Goal: Task Accomplishment & Management: Complete application form

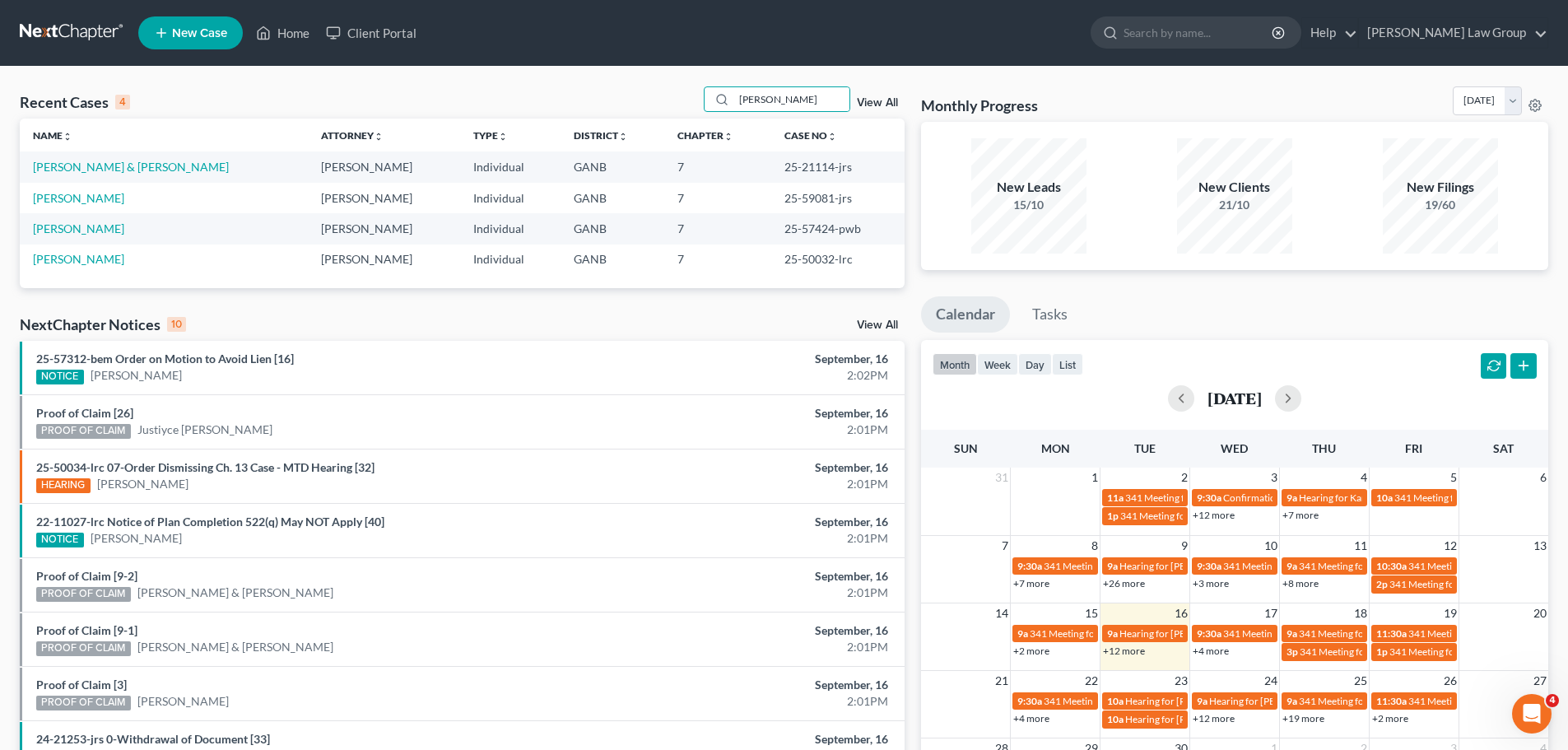
drag, startPoint x: 807, startPoint y: 97, endPoint x: 526, endPoint y: 80, distance: 281.5
click at [527, 80] on div "Recent Cases 4 [PERSON_NAME] View All Name unfold_more expand_more expand_less …" at bounding box center [784, 498] width 1568 height 863
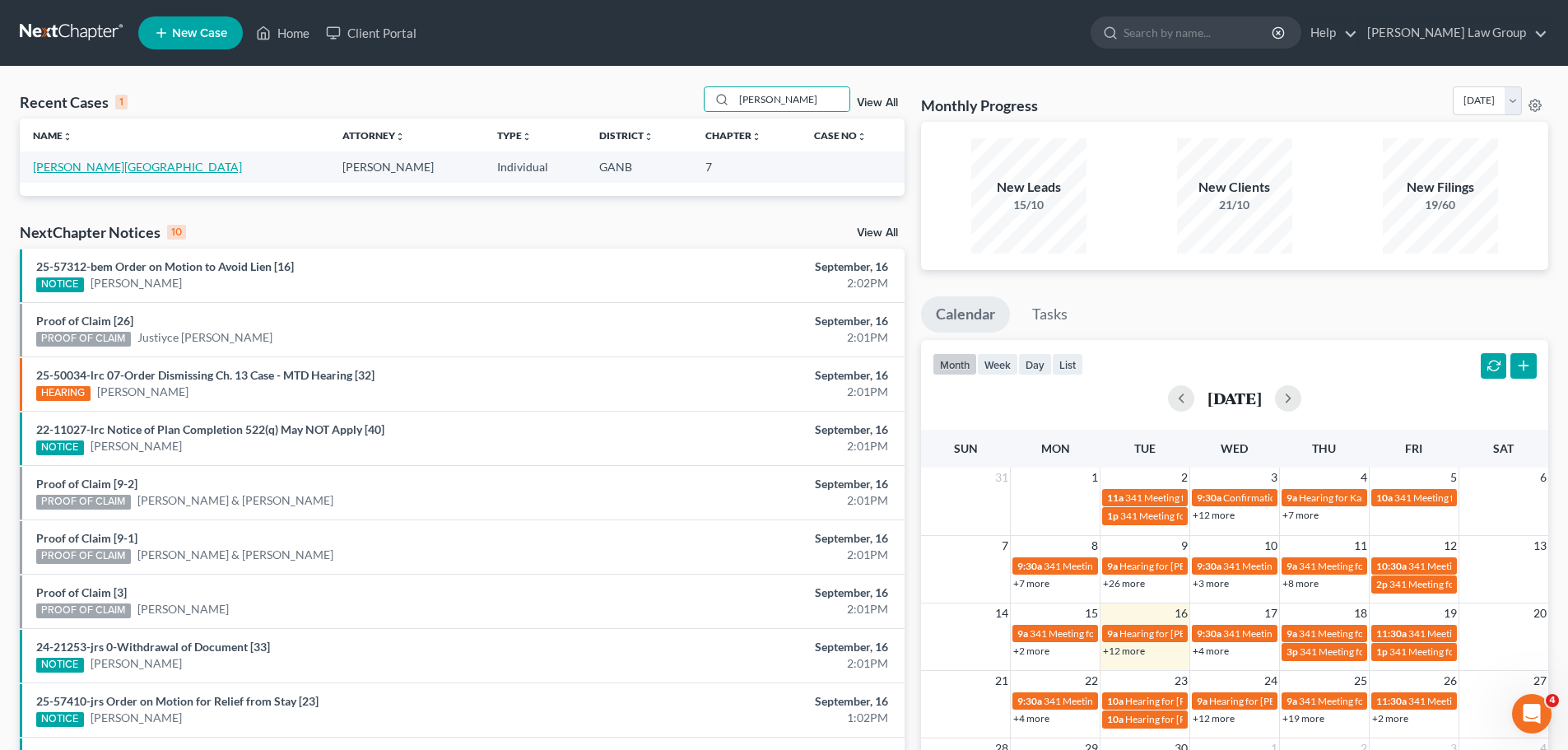
type input "[PERSON_NAME]"
click at [77, 162] on link "[PERSON_NAME][GEOGRAPHIC_DATA]" at bounding box center [137, 166] width 209 height 14
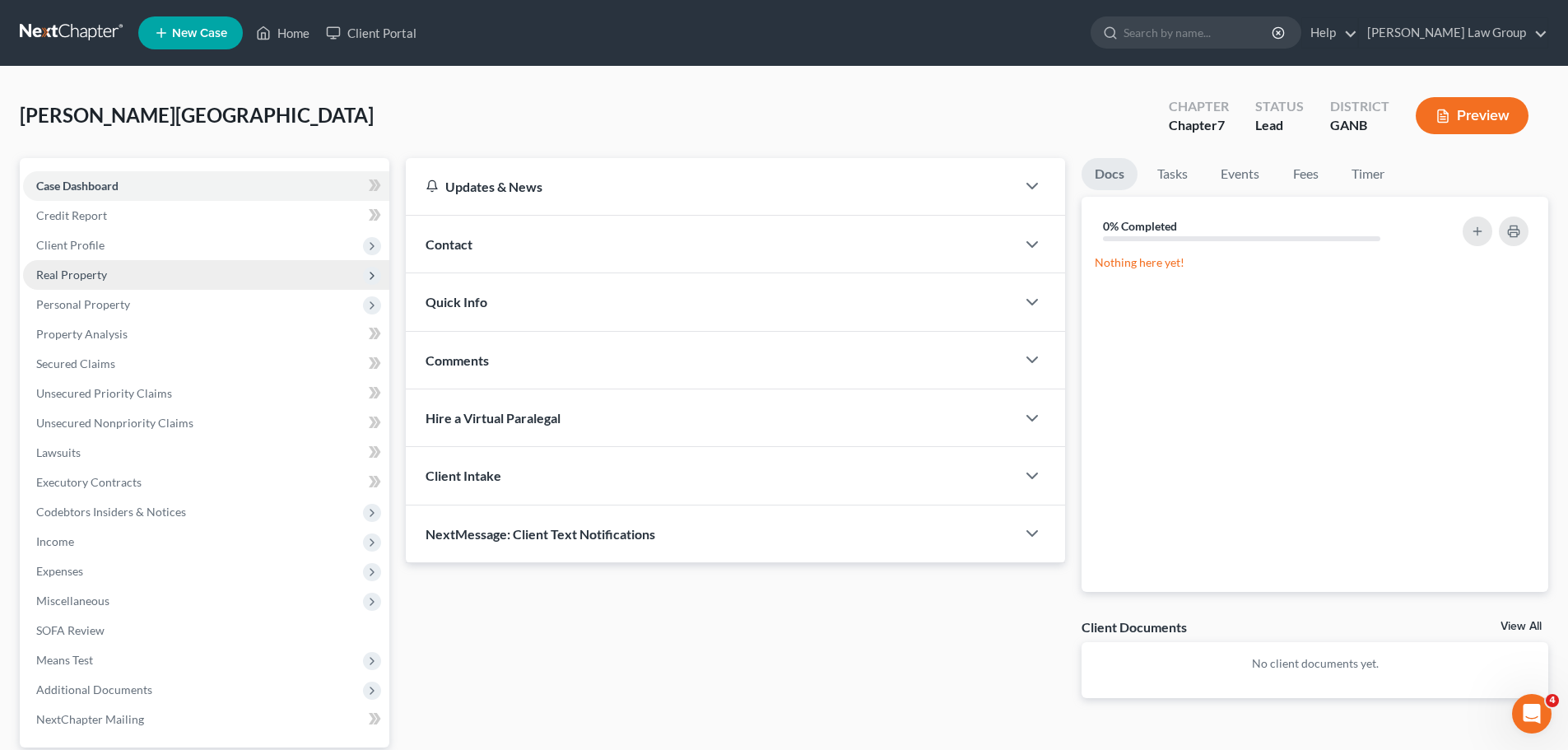
click at [111, 284] on span "Real Property" at bounding box center [206, 275] width 366 height 29
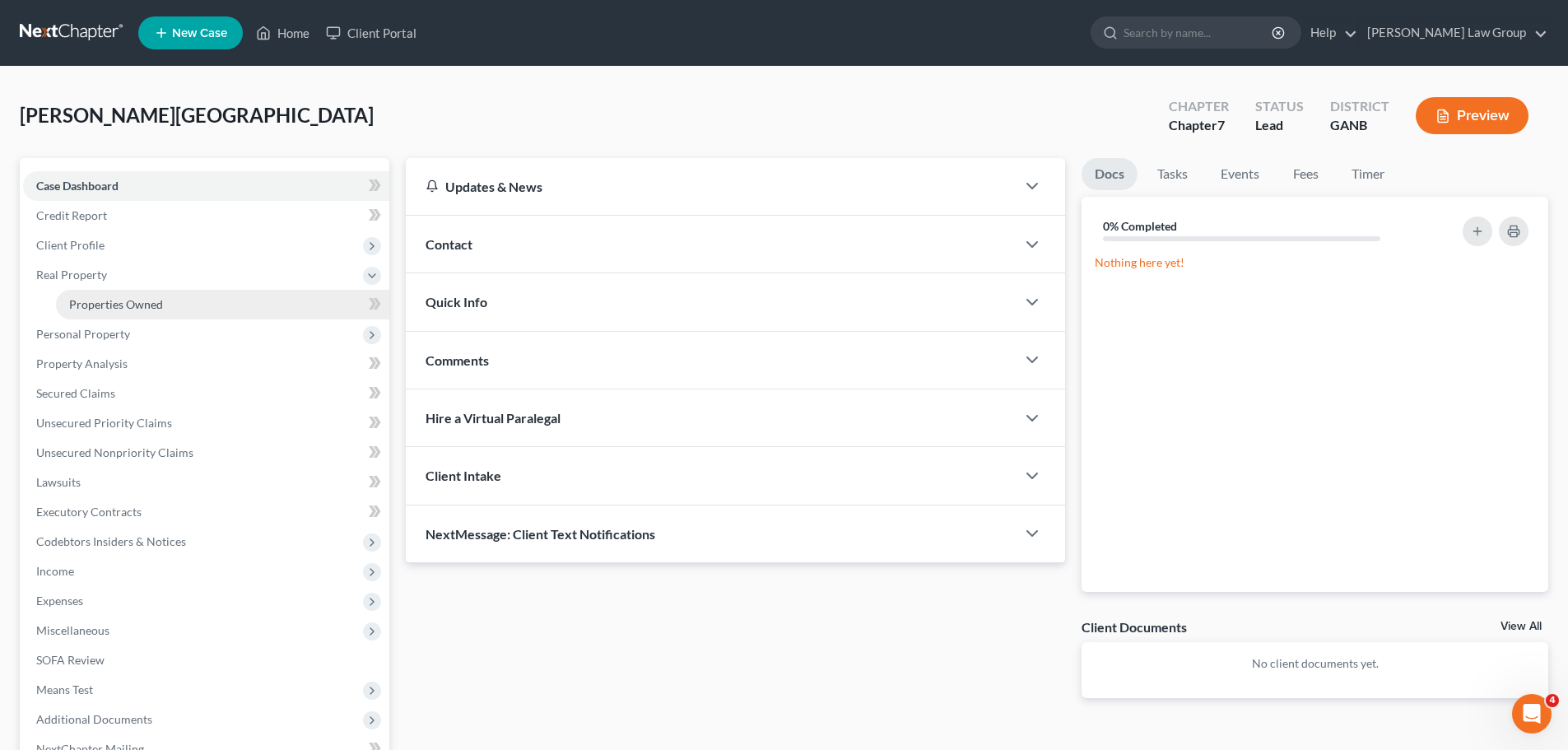
click at [169, 301] on link "Properties Owned" at bounding box center [223, 304] width 333 height 29
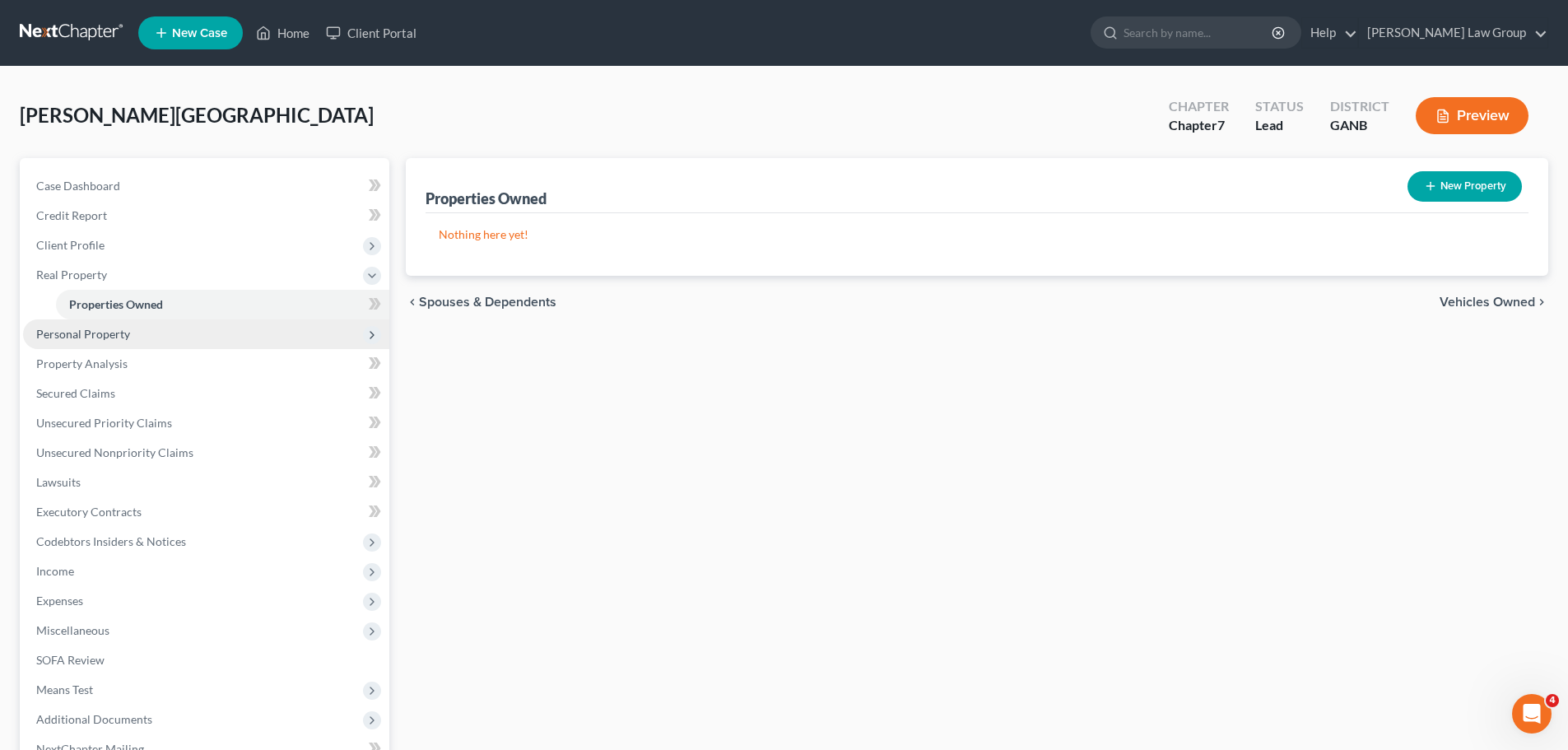
click at [113, 331] on span "Personal Property" at bounding box center [83, 334] width 94 height 14
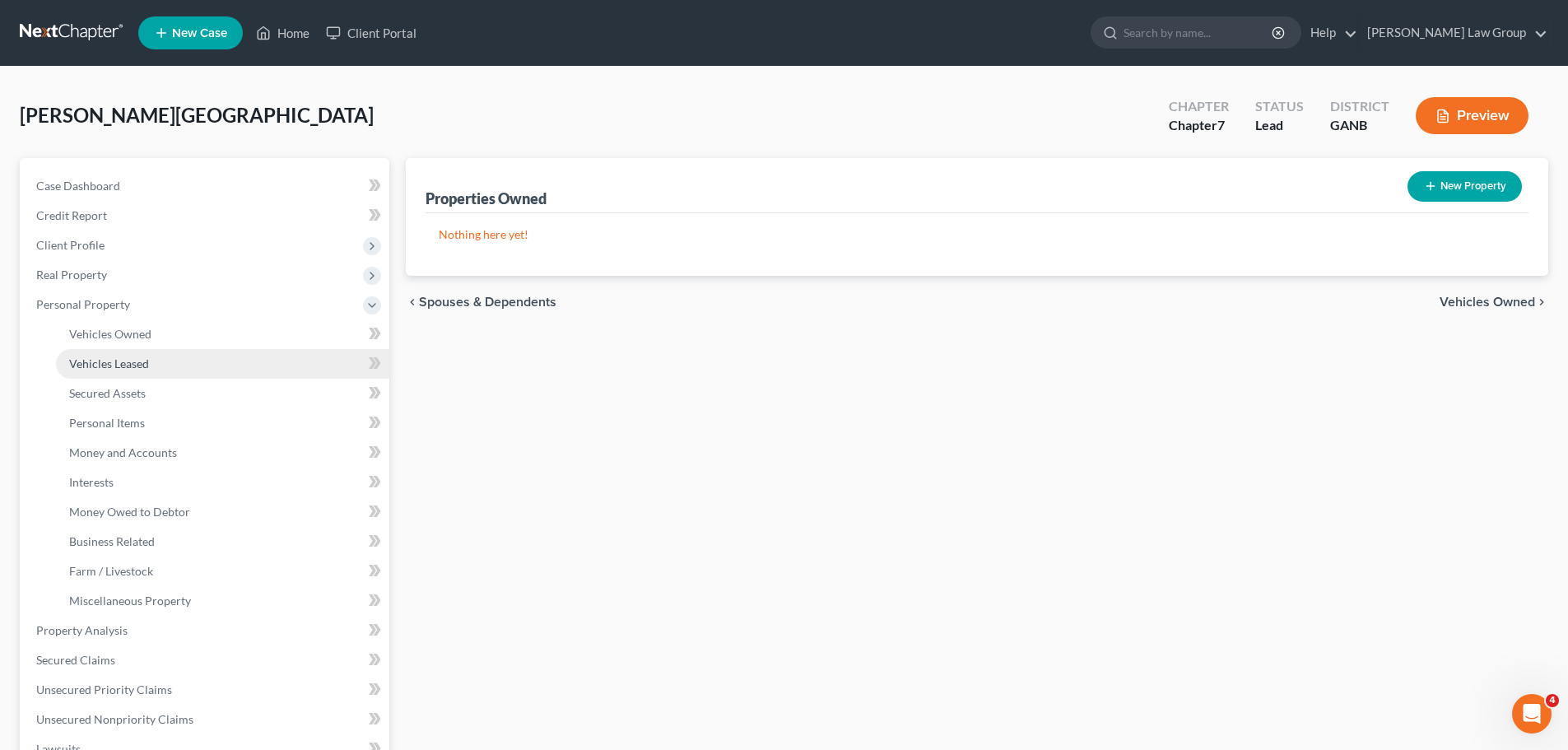
click at [167, 359] on link "Vehicles Leased" at bounding box center [223, 364] width 333 height 29
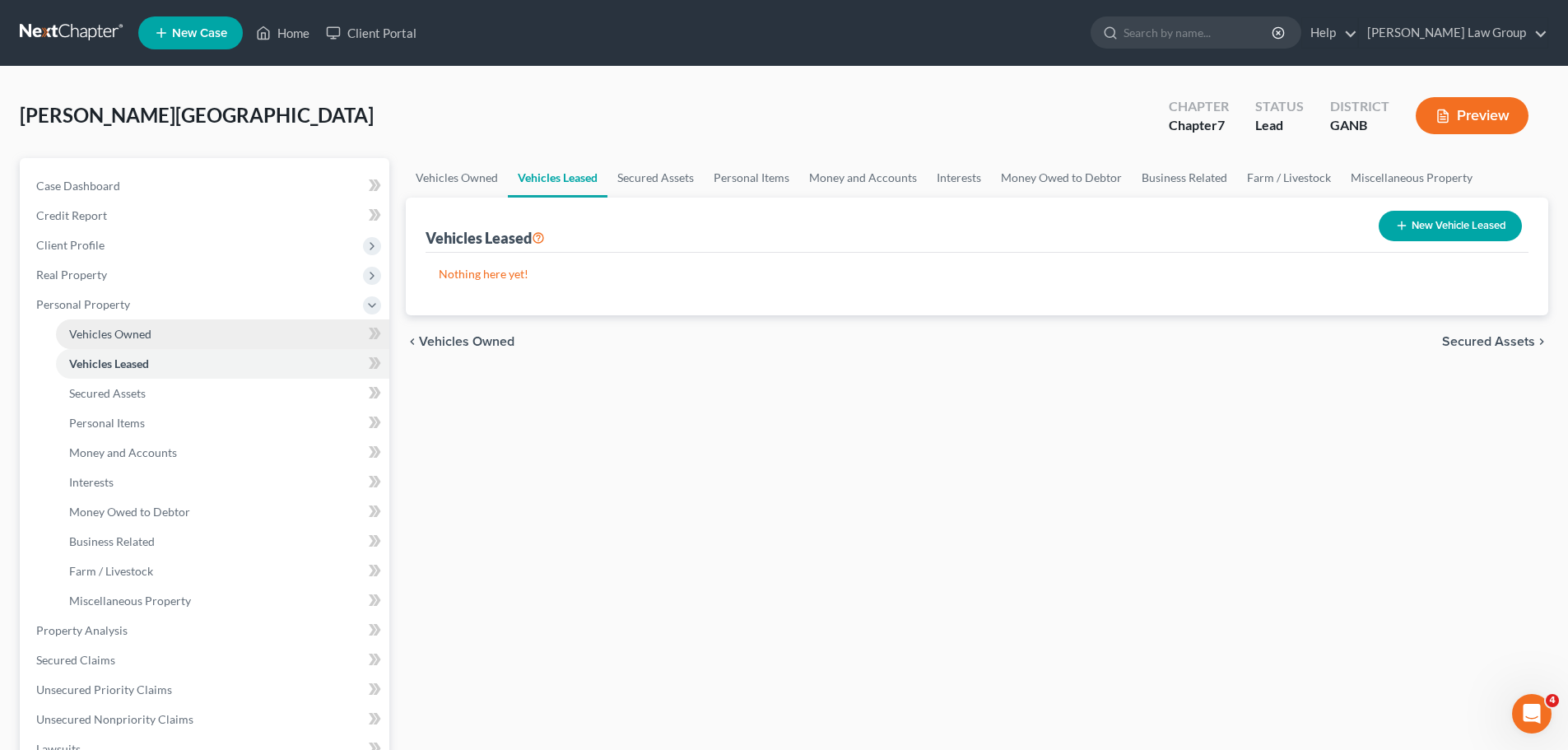
click at [172, 336] on link "Vehicles Owned" at bounding box center [223, 334] width 333 height 29
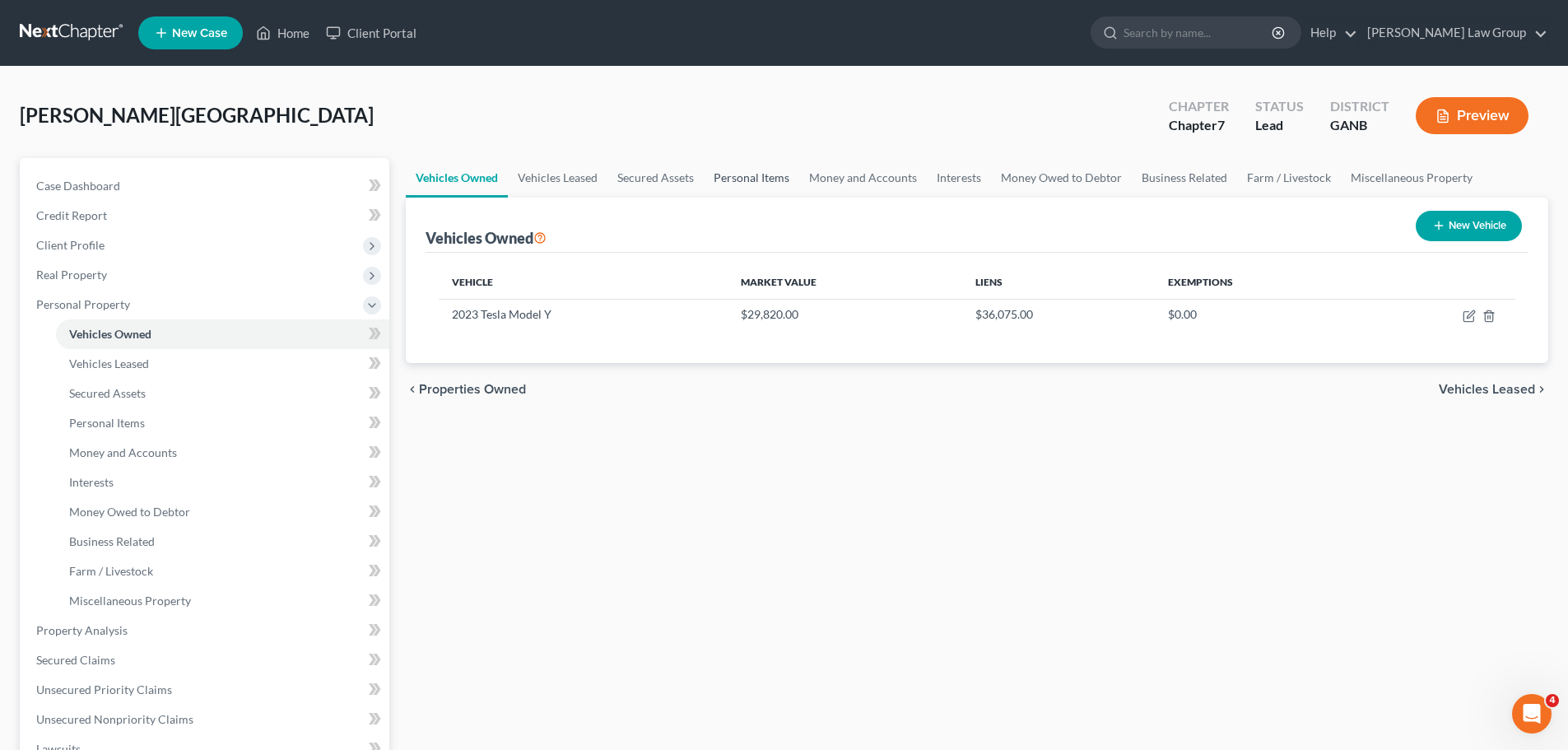
click at [787, 181] on link "Personal Items" at bounding box center [751, 178] width 95 height 40
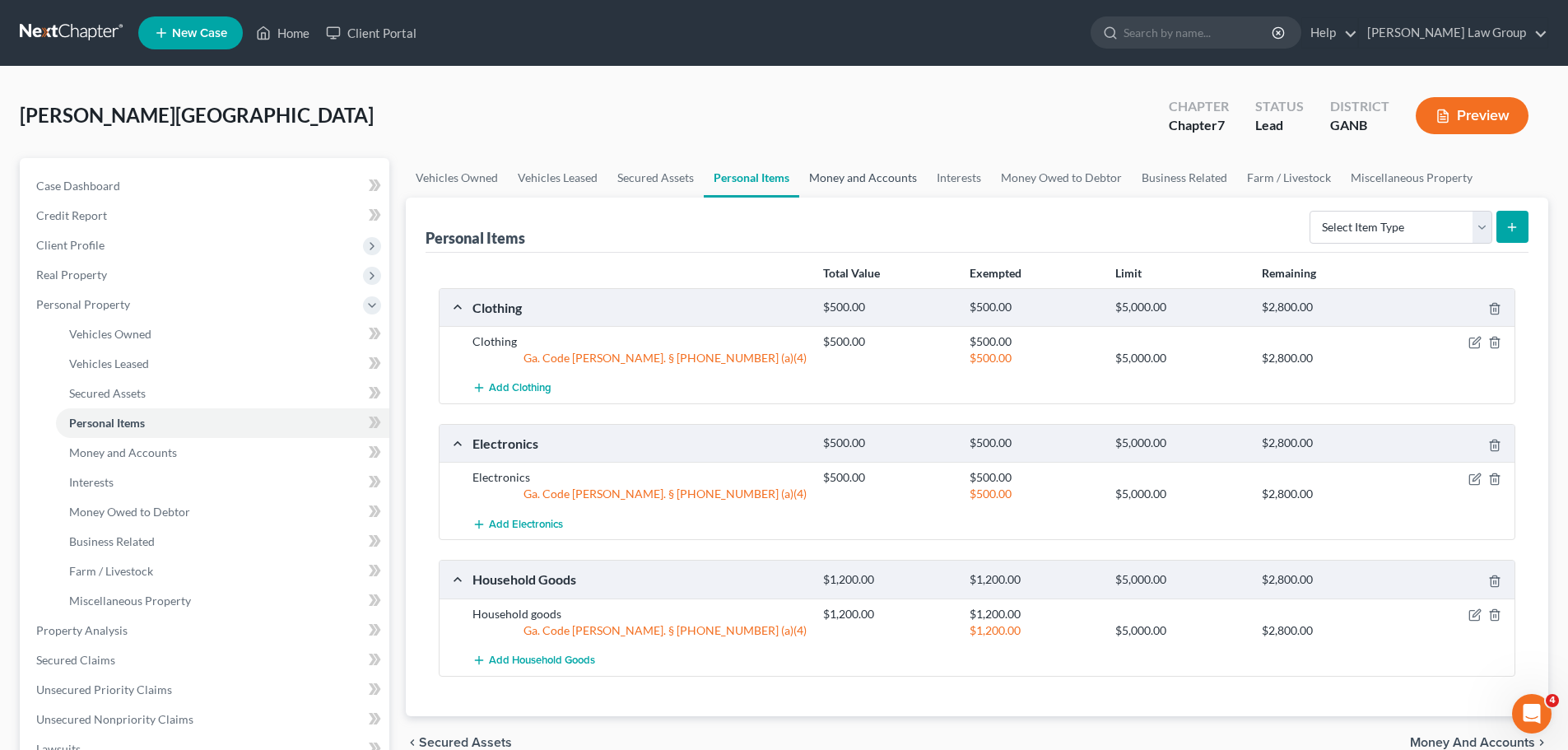
click at [864, 180] on link "Money and Accounts" at bounding box center [862, 178] width 127 height 40
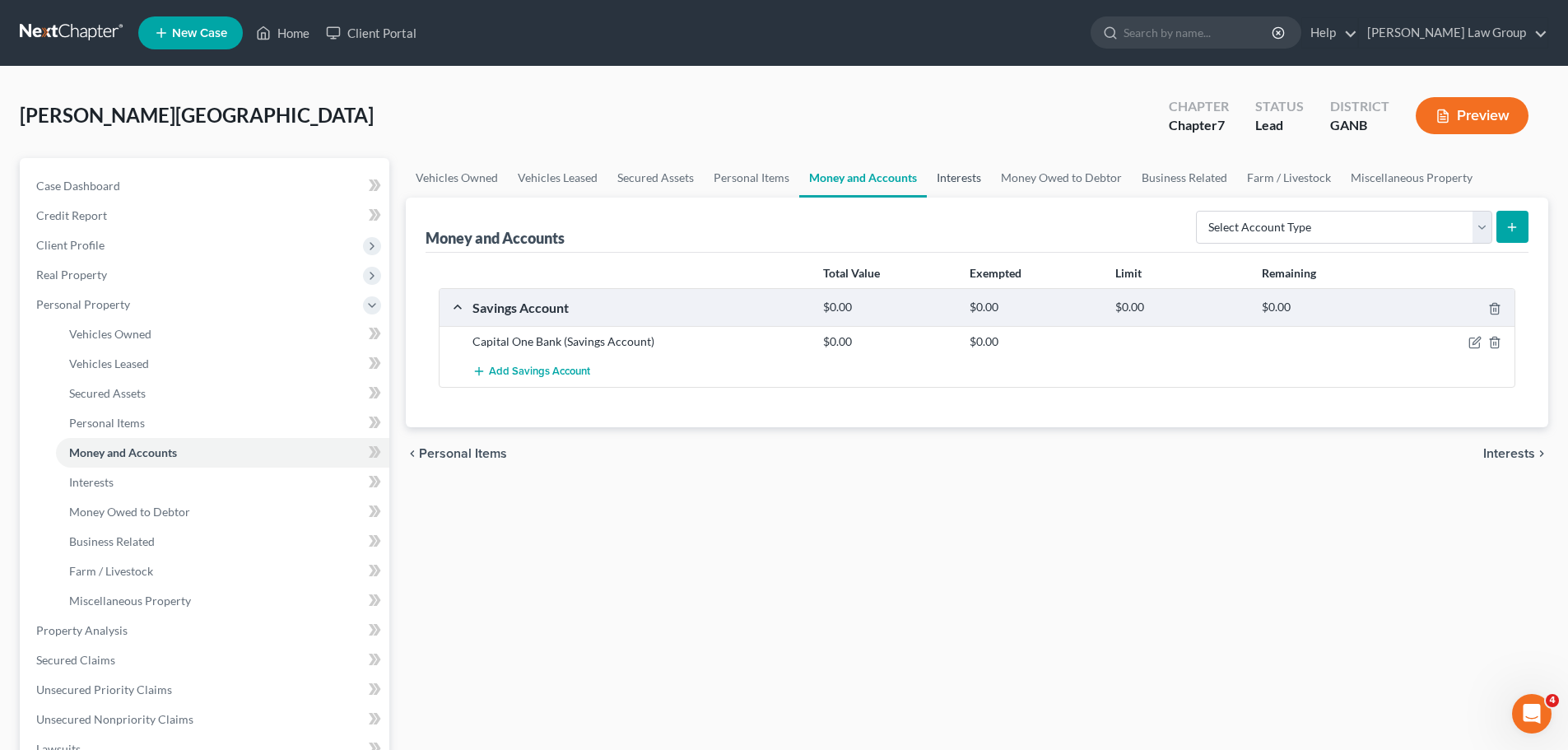
drag, startPoint x: 956, startPoint y: 173, endPoint x: 1007, endPoint y: 173, distance: 51.0
click at [957, 173] on link "Interests" at bounding box center [959, 178] width 64 height 40
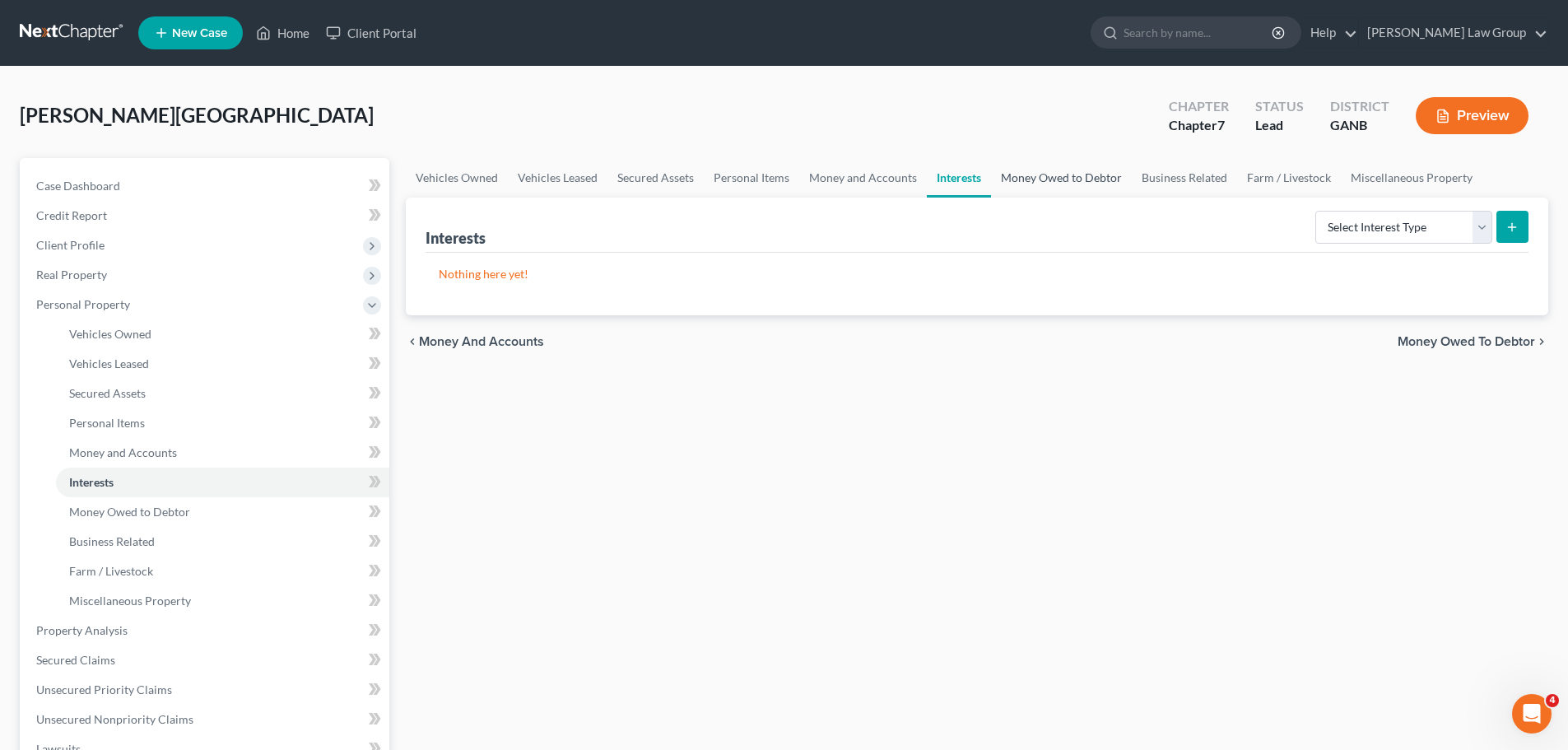
click at [1062, 182] on link "Money Owed to Debtor" at bounding box center [1061, 178] width 140 height 40
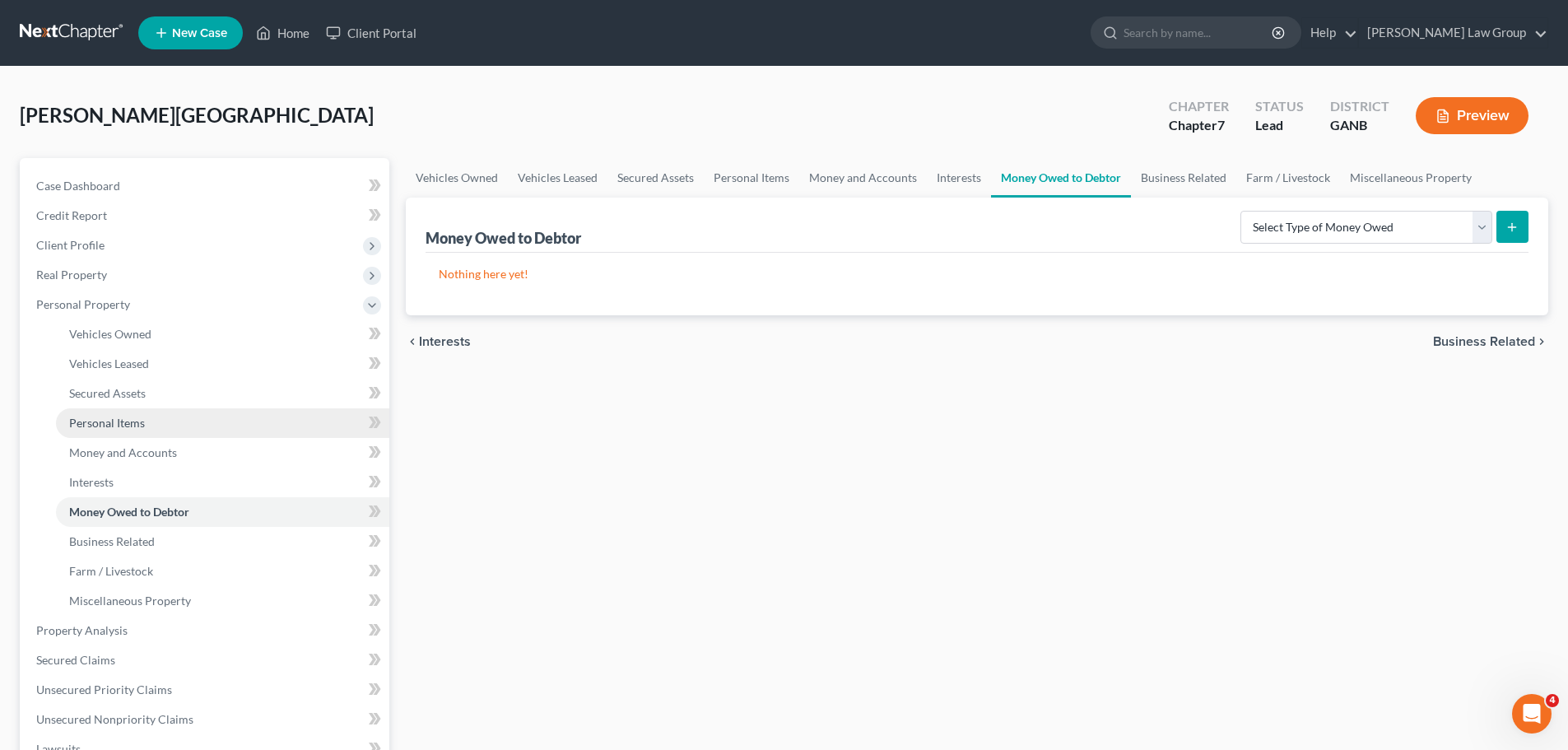
scroll to position [412, 0]
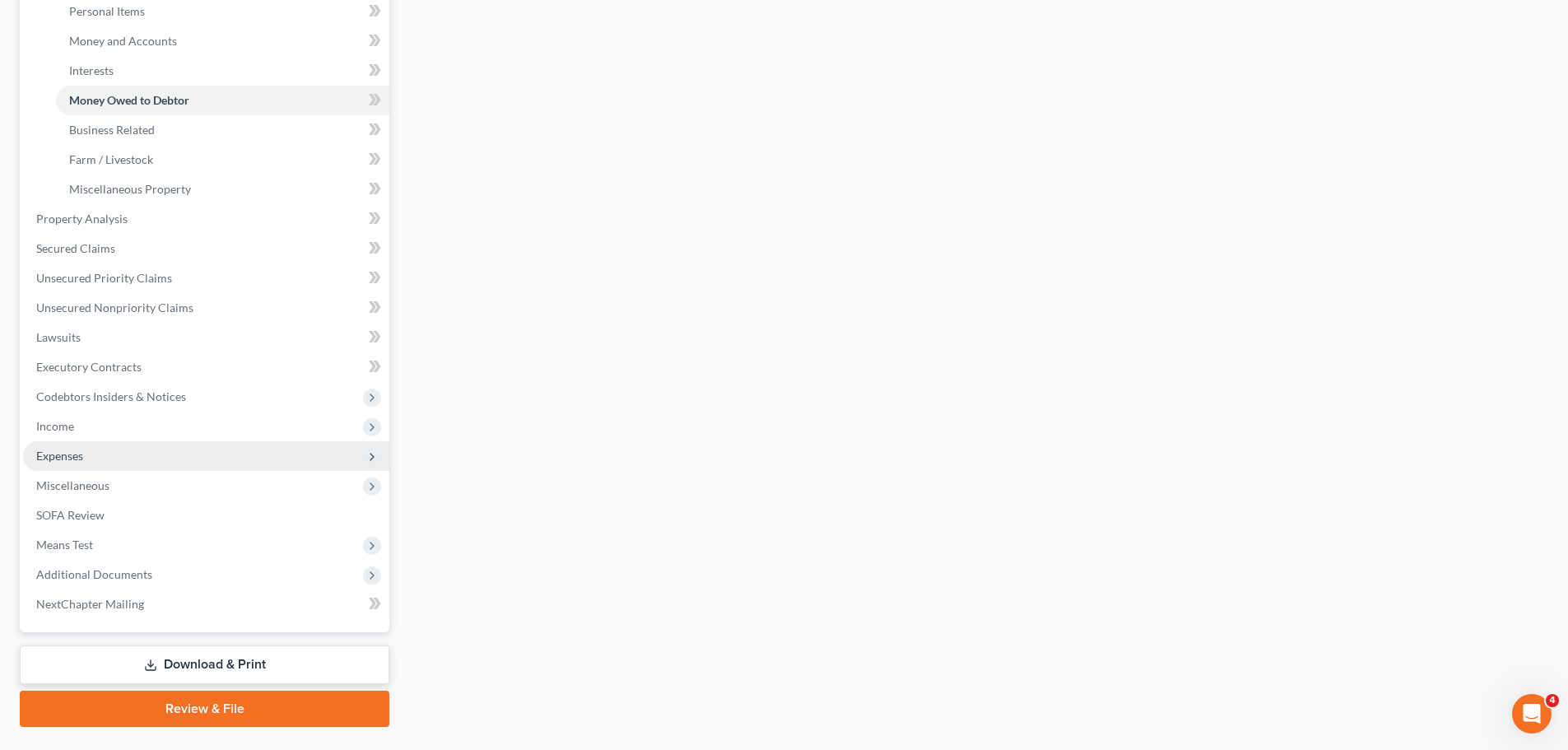
click at [172, 450] on span "Expenses" at bounding box center [206, 456] width 366 height 29
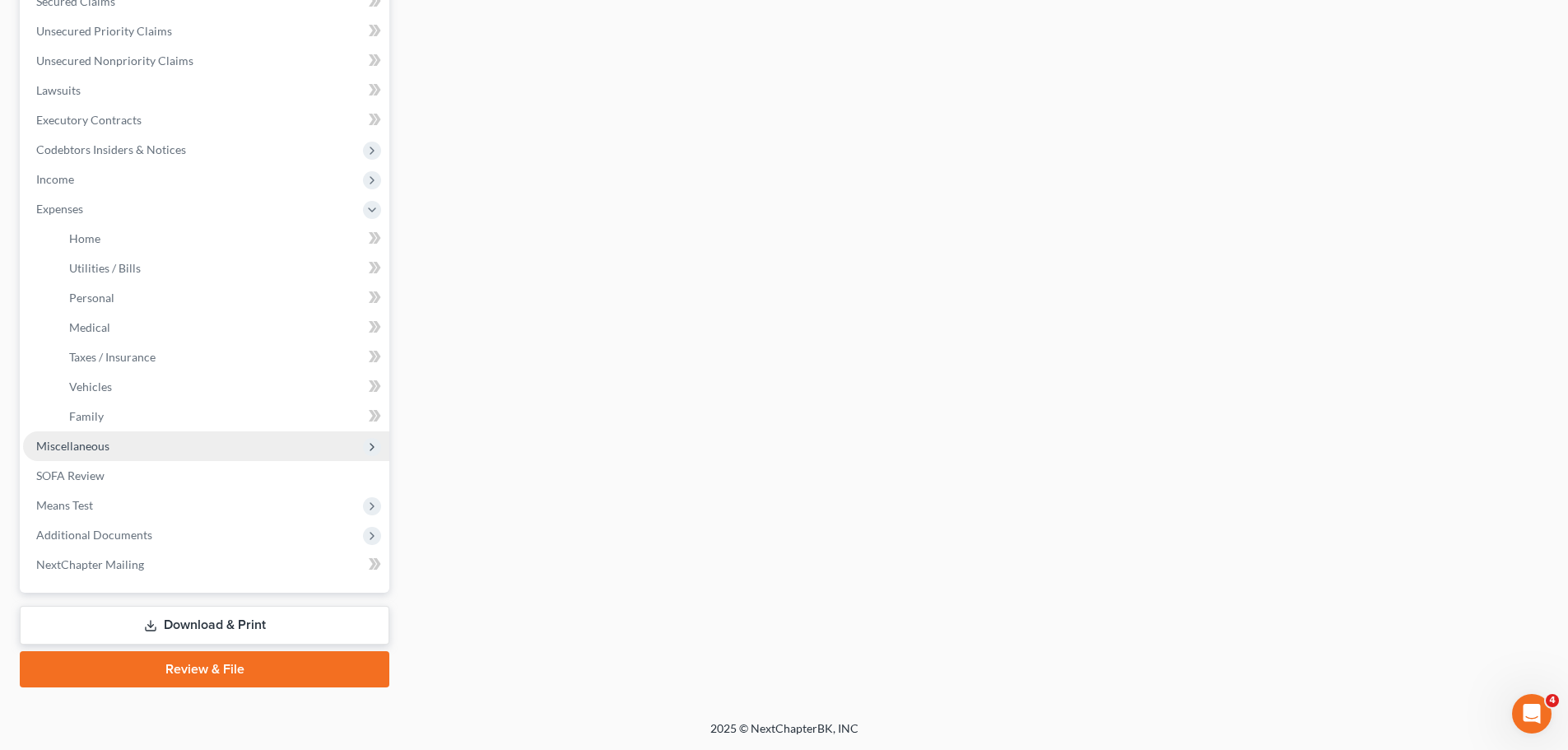
click at [152, 431] on span "Miscellaneous" at bounding box center [206, 446] width 366 height 29
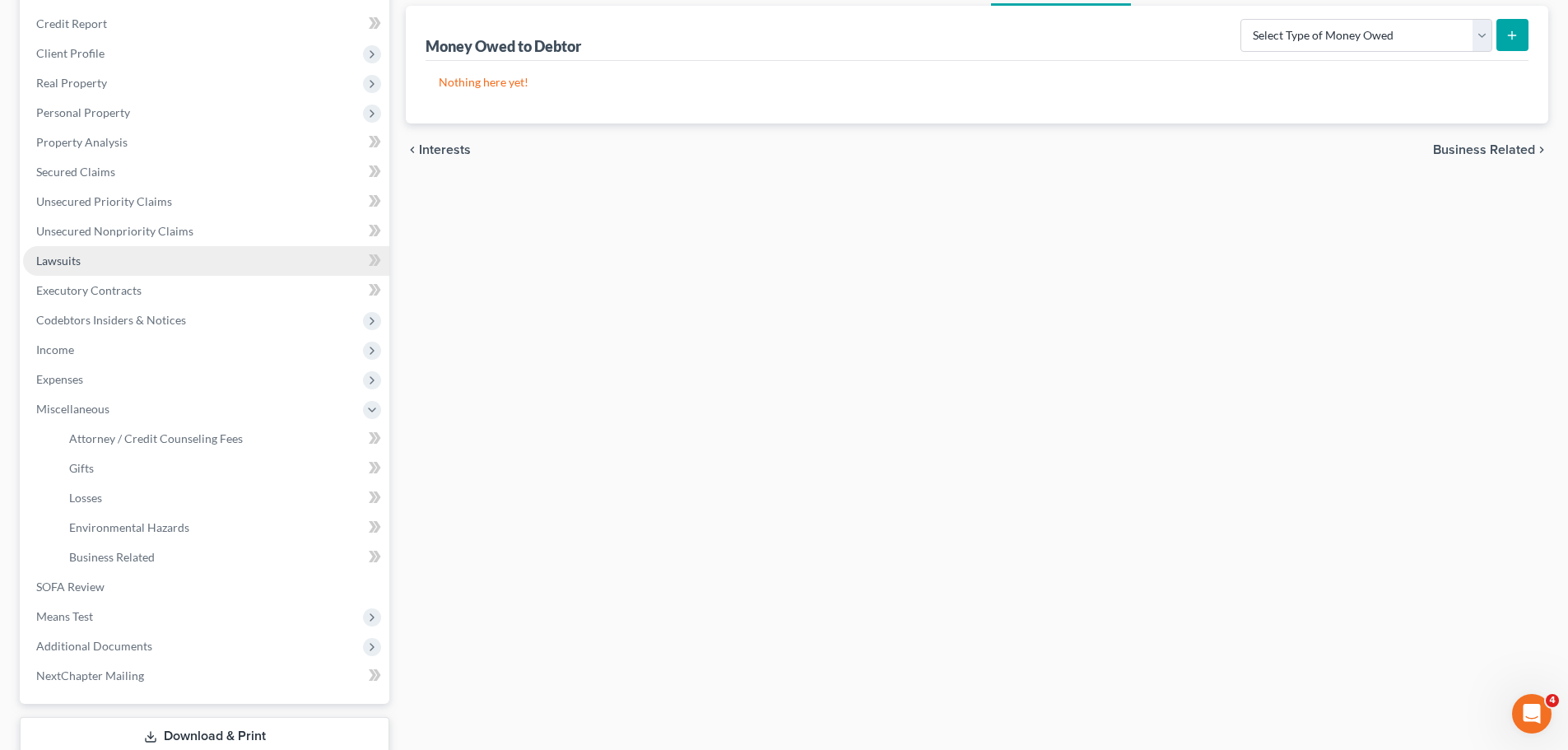
scroll to position [220, 0]
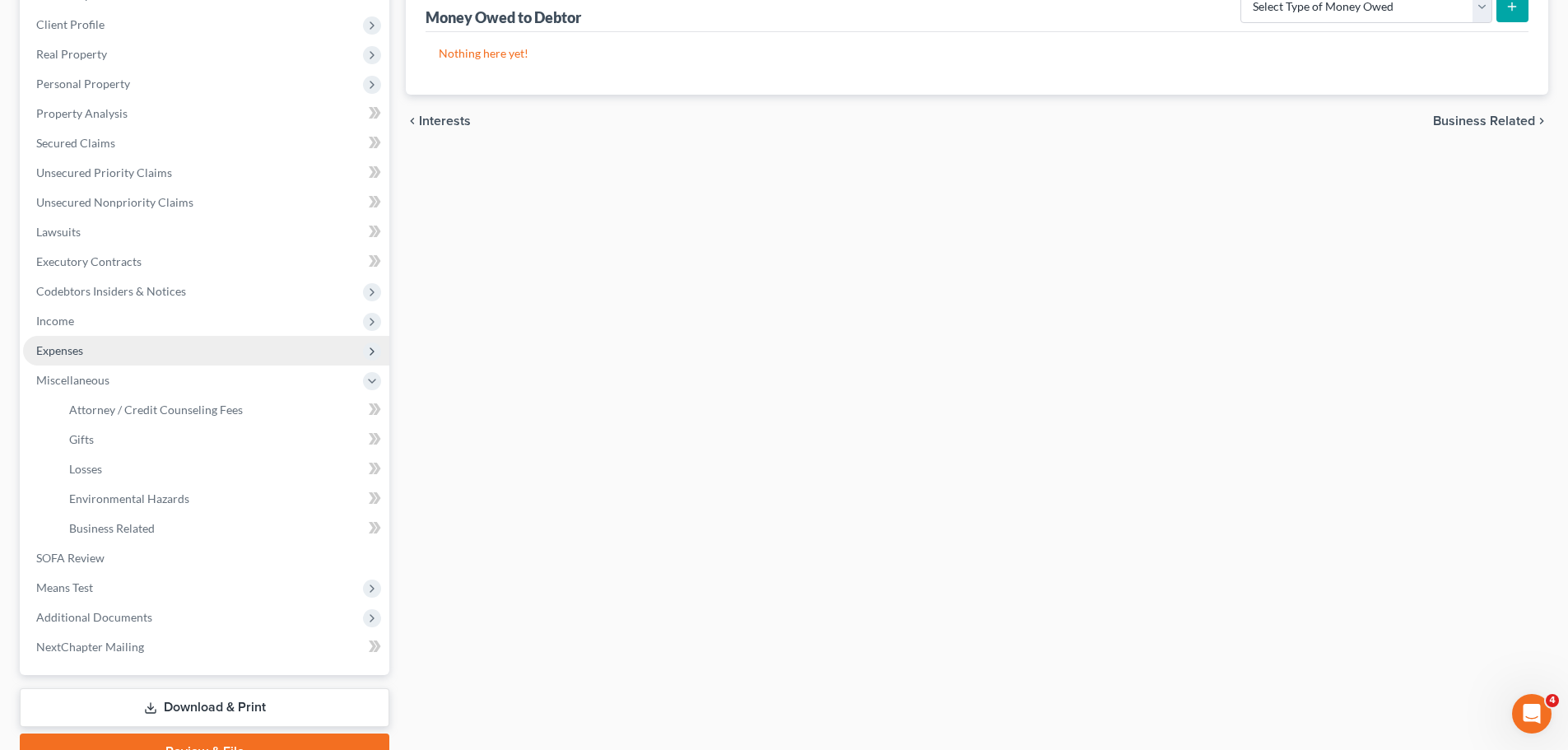
click at [87, 345] on span "Expenses" at bounding box center [206, 350] width 366 height 29
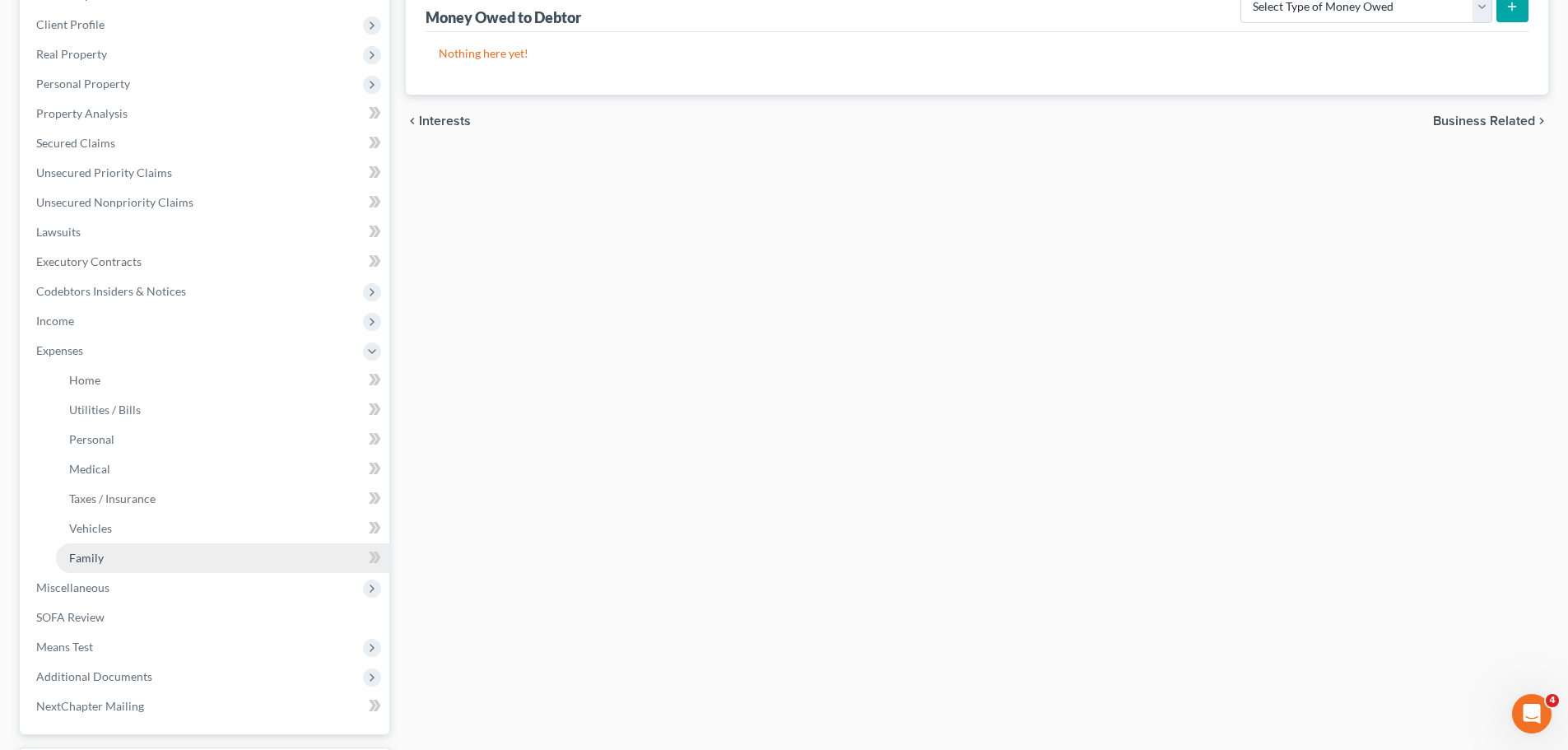
click at [90, 559] on span "Family" at bounding box center [87, 558] width 35 height 14
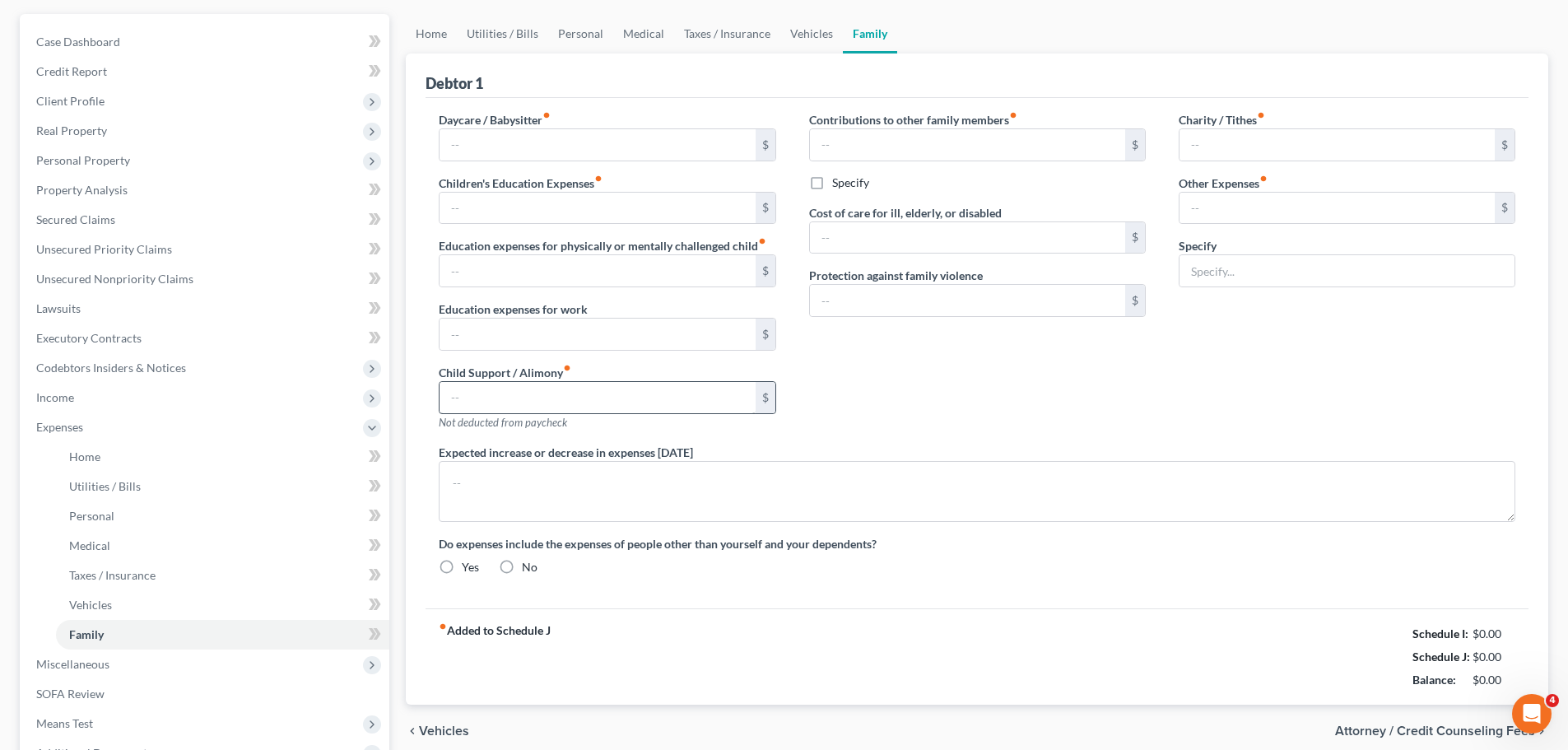
type input "1,660.00"
type input "0.00"
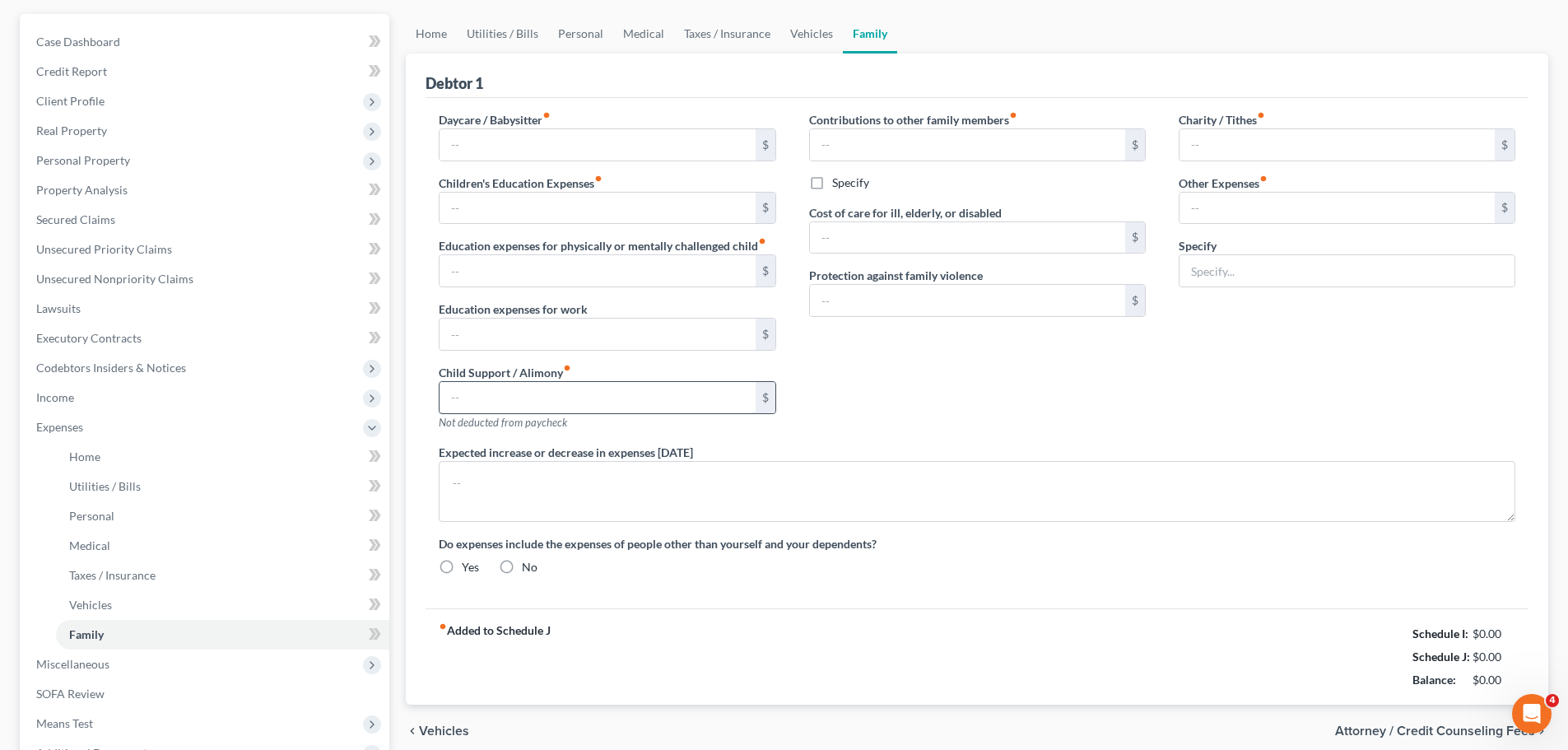
type input "0.00"
type input "150.00"
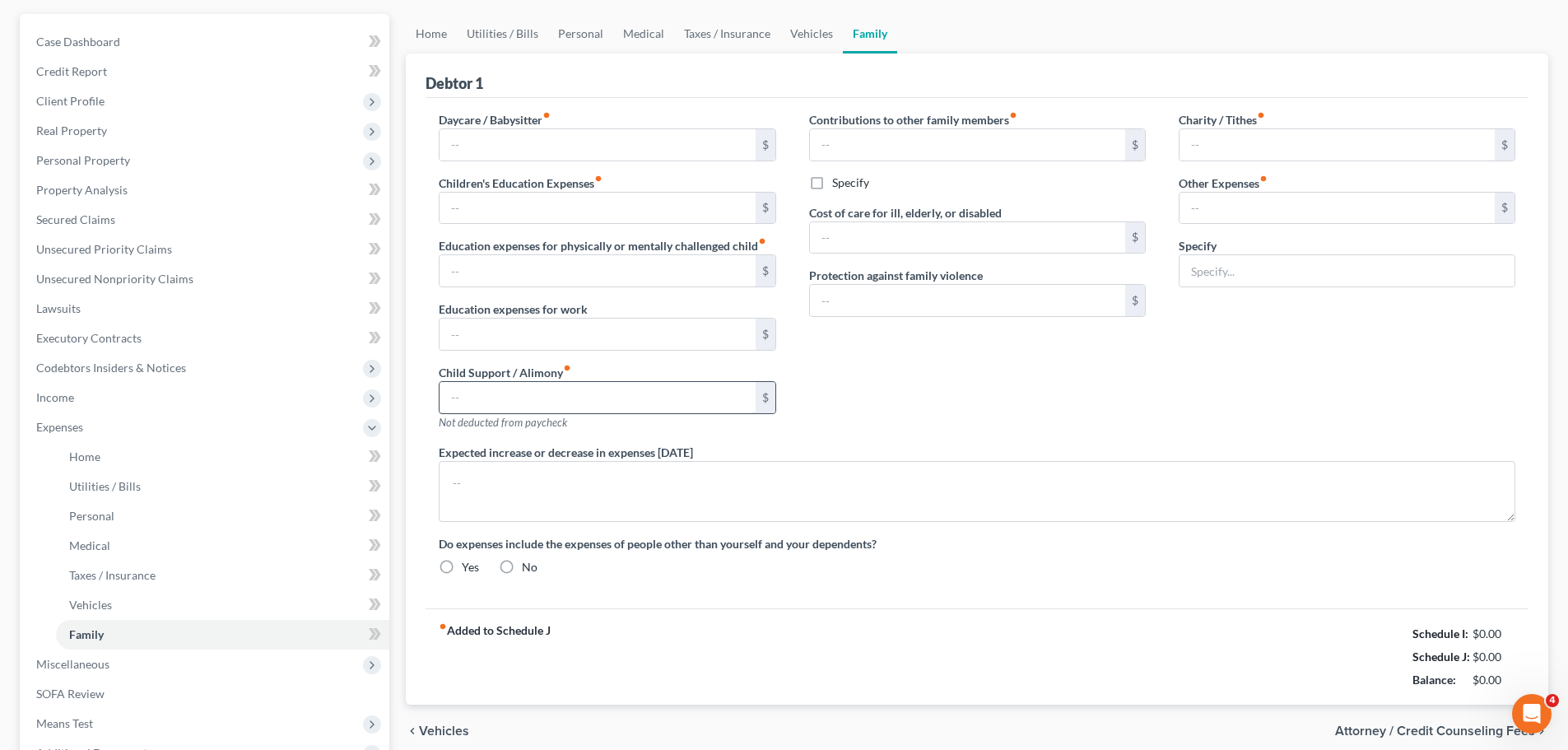
type input "Dog Care"
radio input "true"
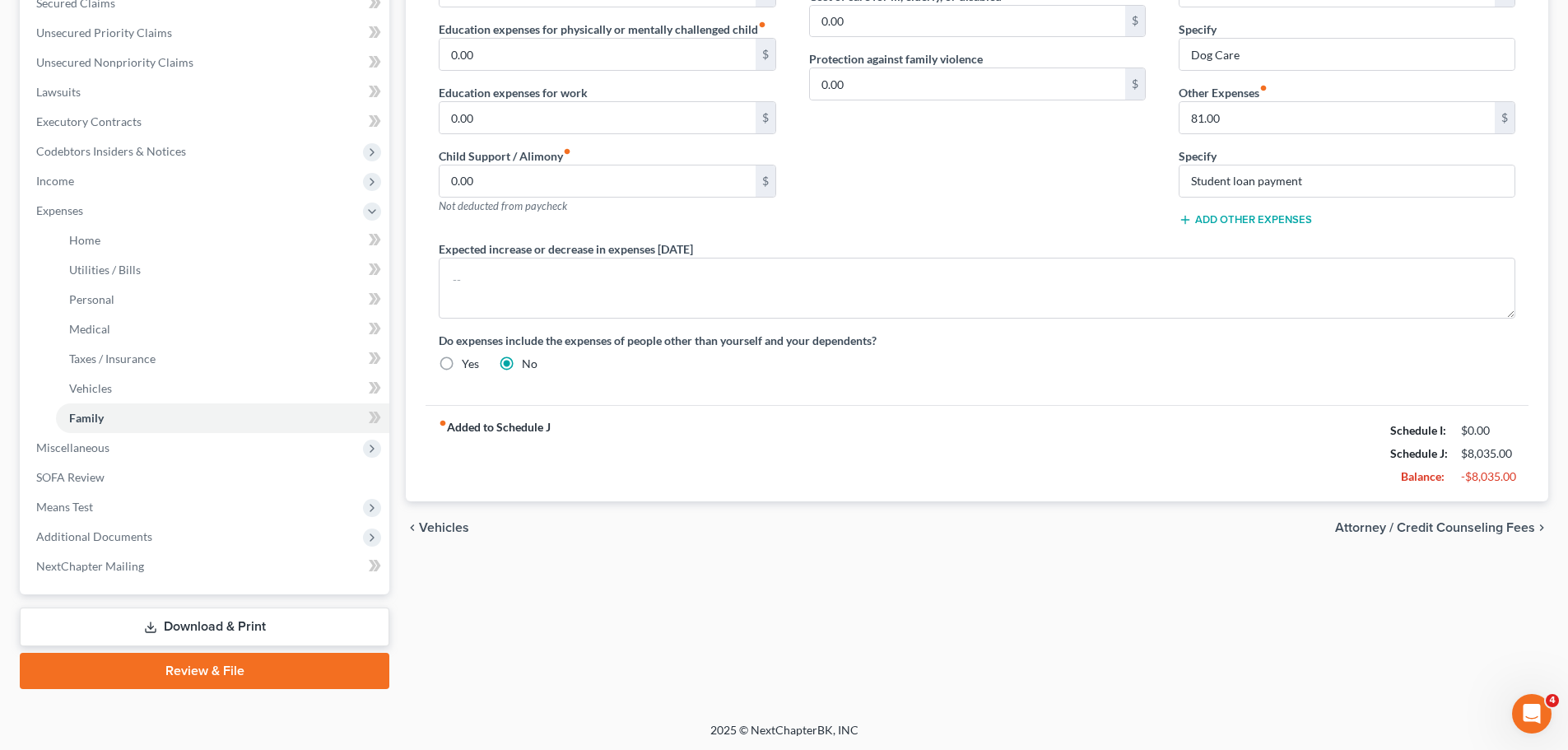
scroll to position [362, 0]
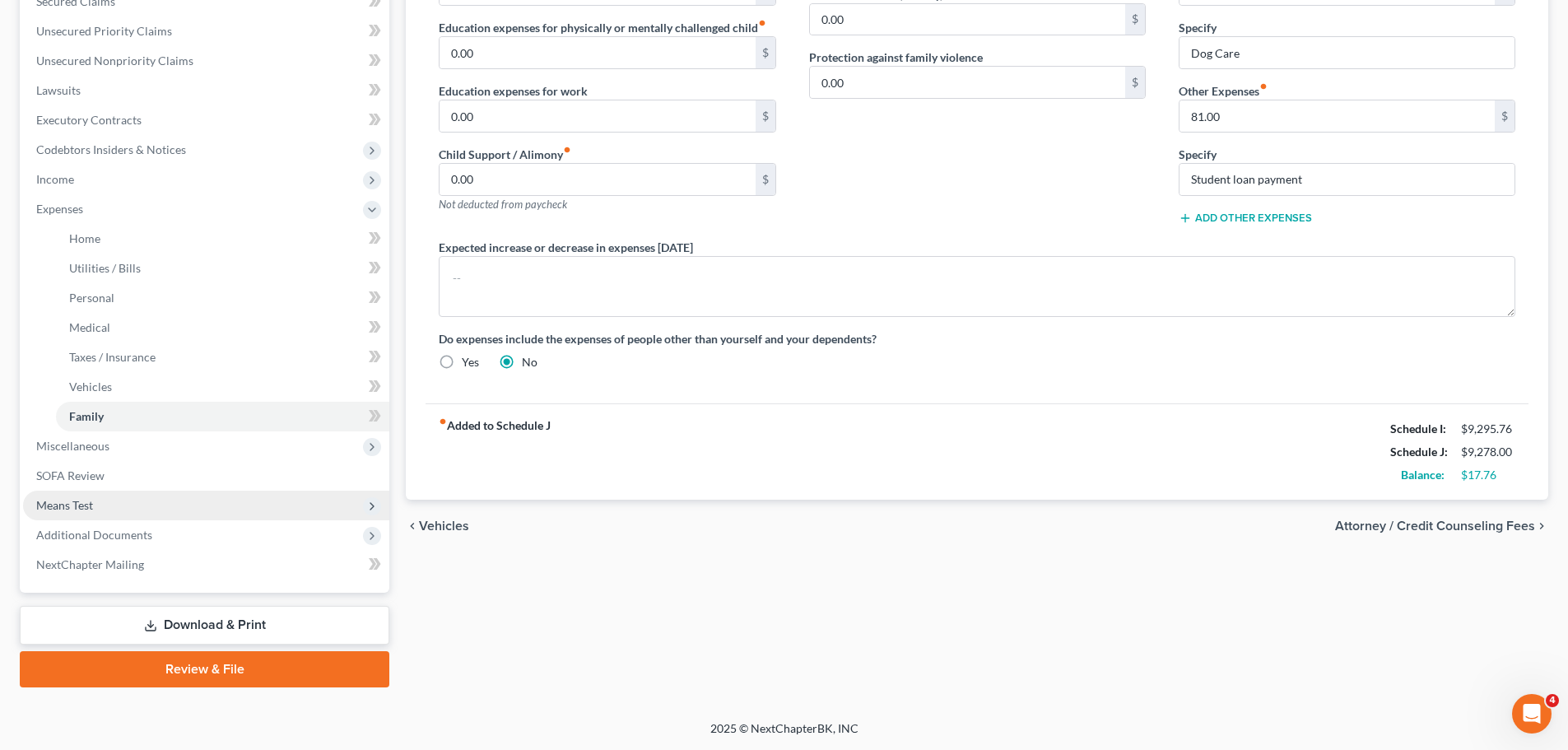
click at [120, 496] on span "Means Test" at bounding box center [206, 505] width 366 height 29
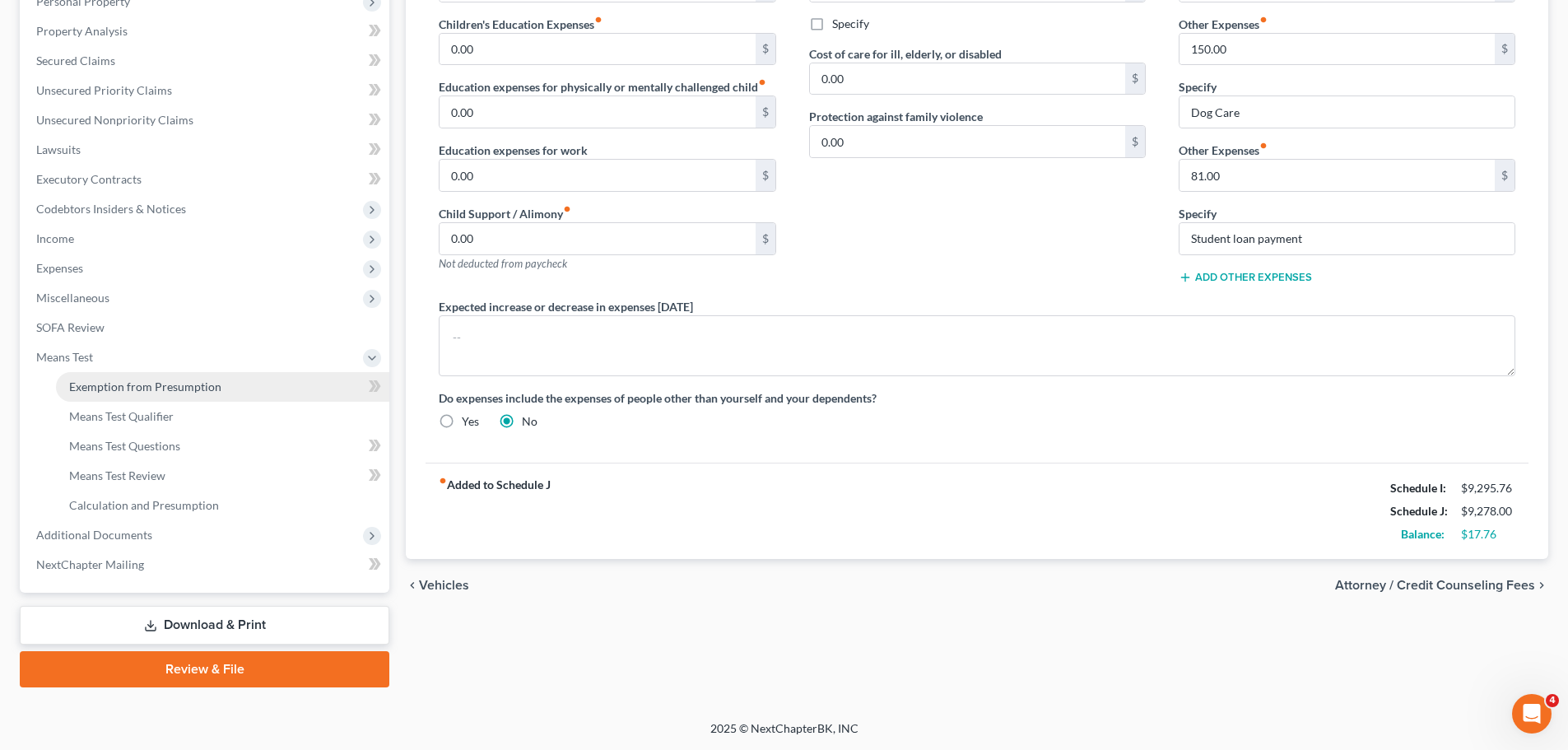
click at [169, 382] on span "Exemption from Presumption" at bounding box center [146, 387] width 153 height 14
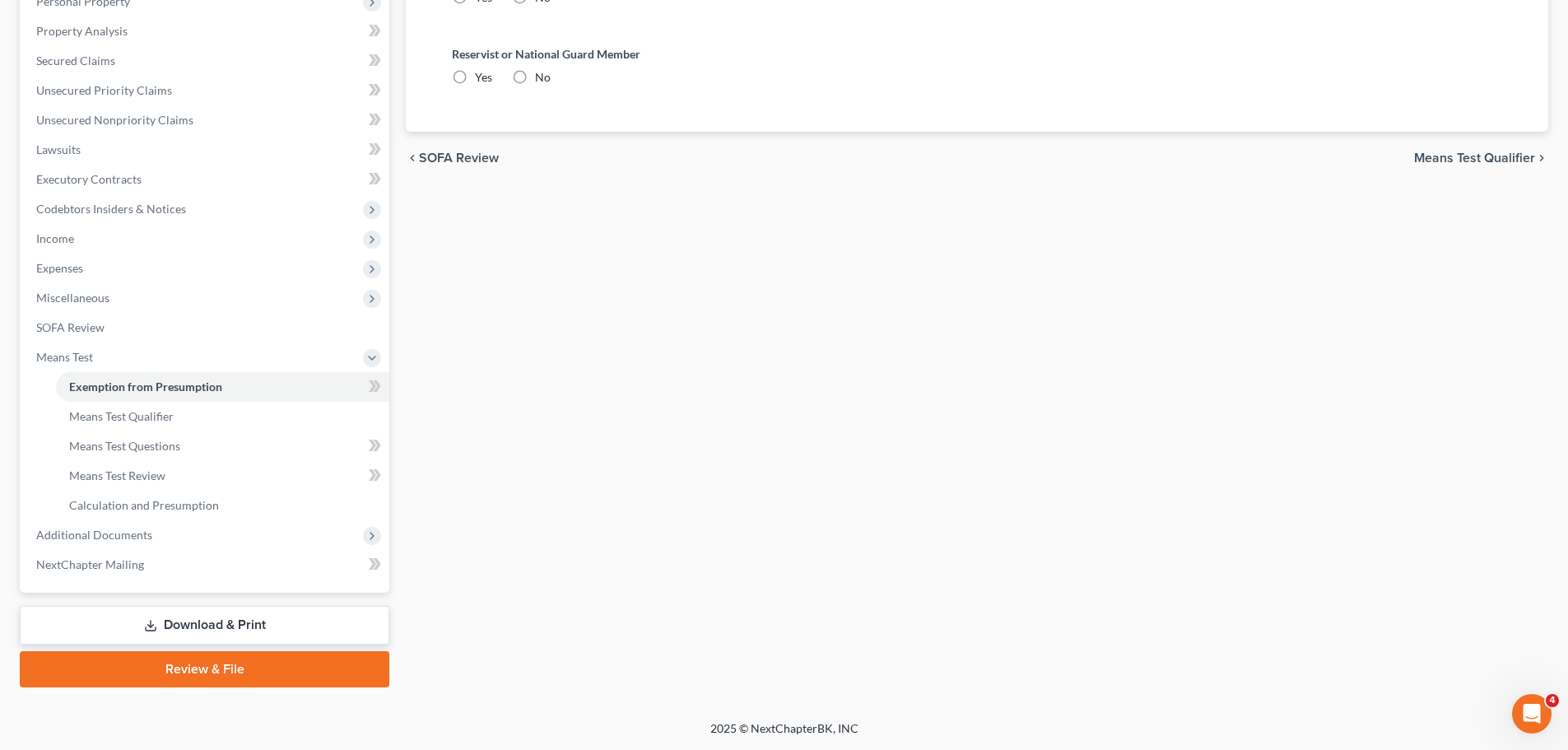
radio input "true"
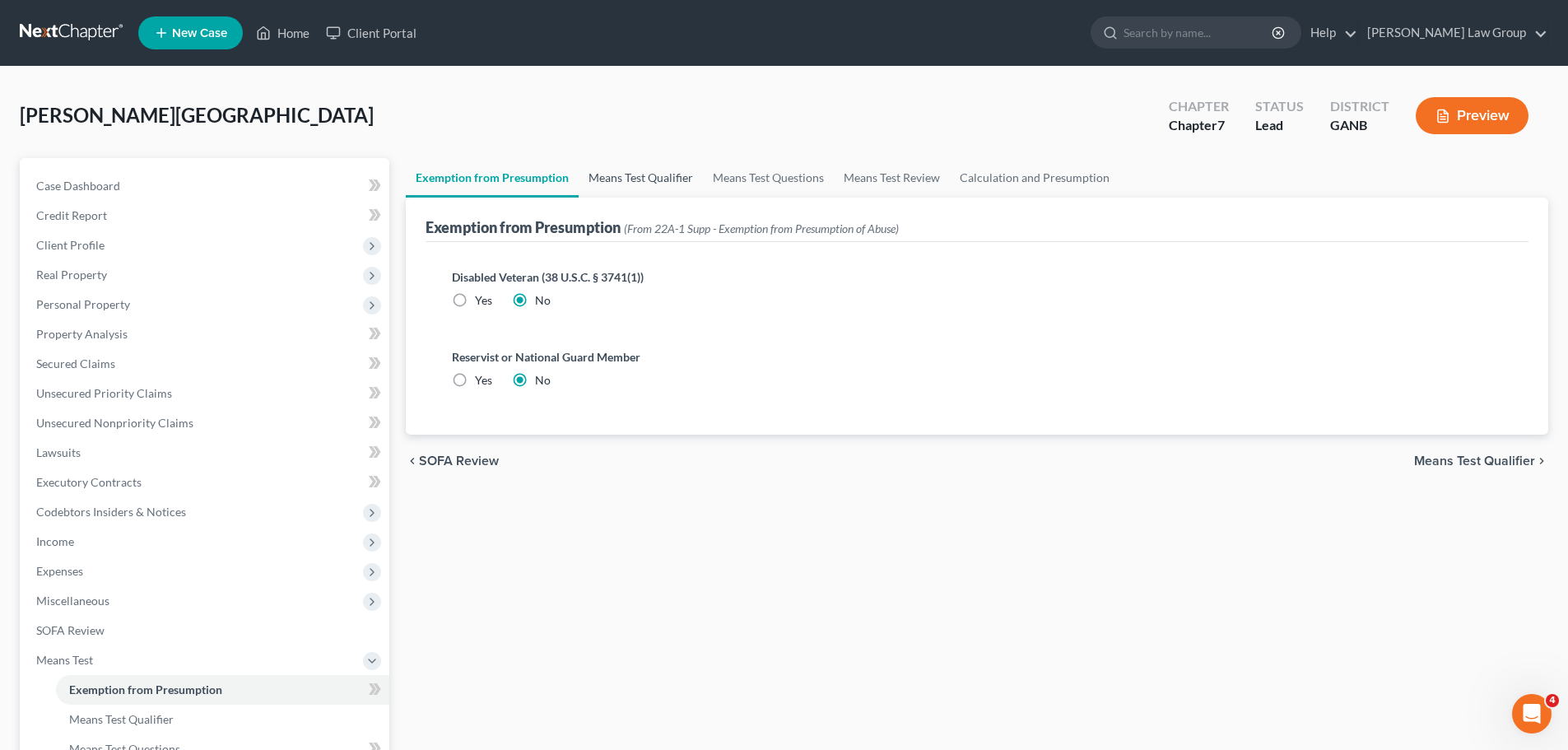
click at [642, 173] on link "Means Test Qualifier" at bounding box center [640, 178] width 124 height 40
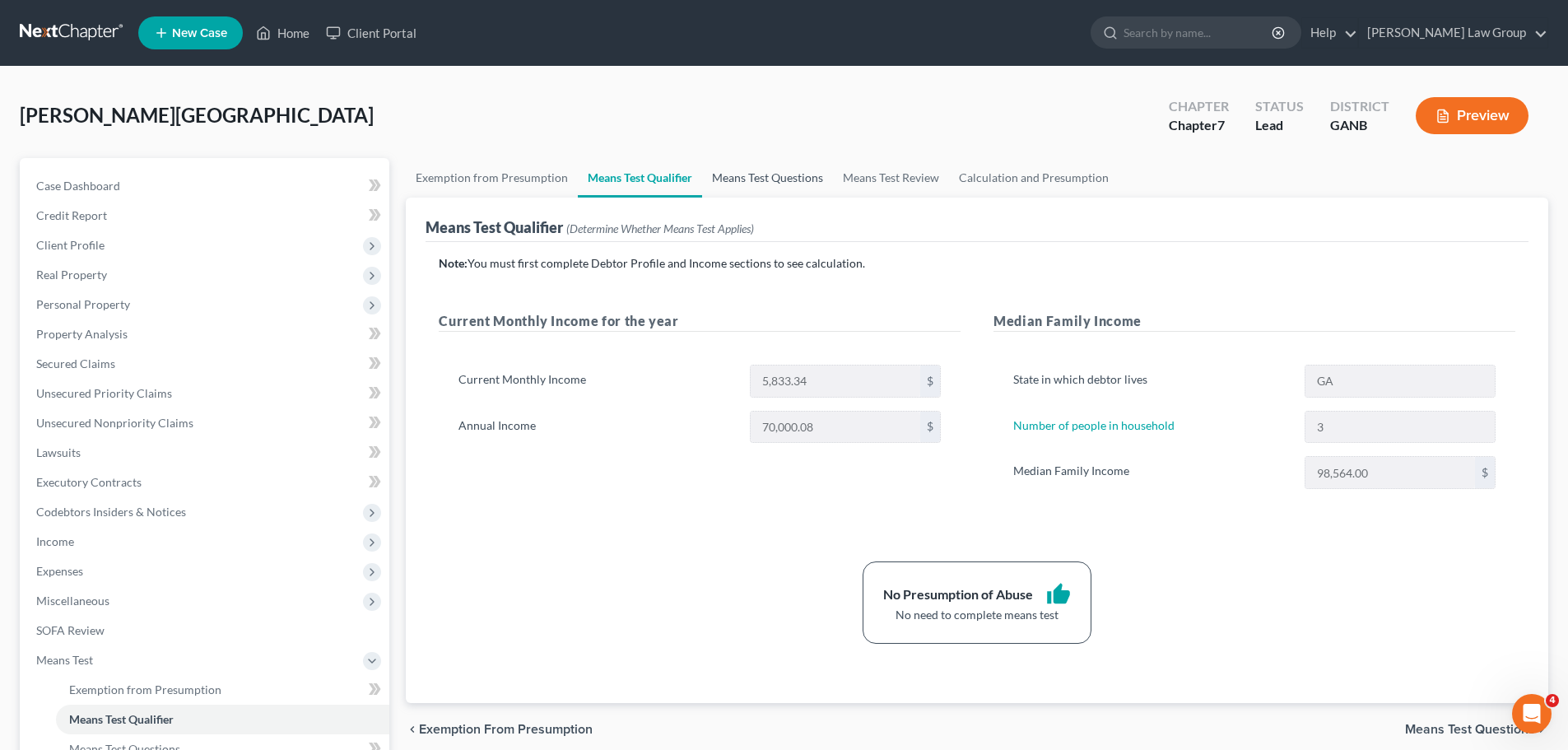
click at [746, 173] on link "Means Test Questions" at bounding box center [767, 178] width 131 height 40
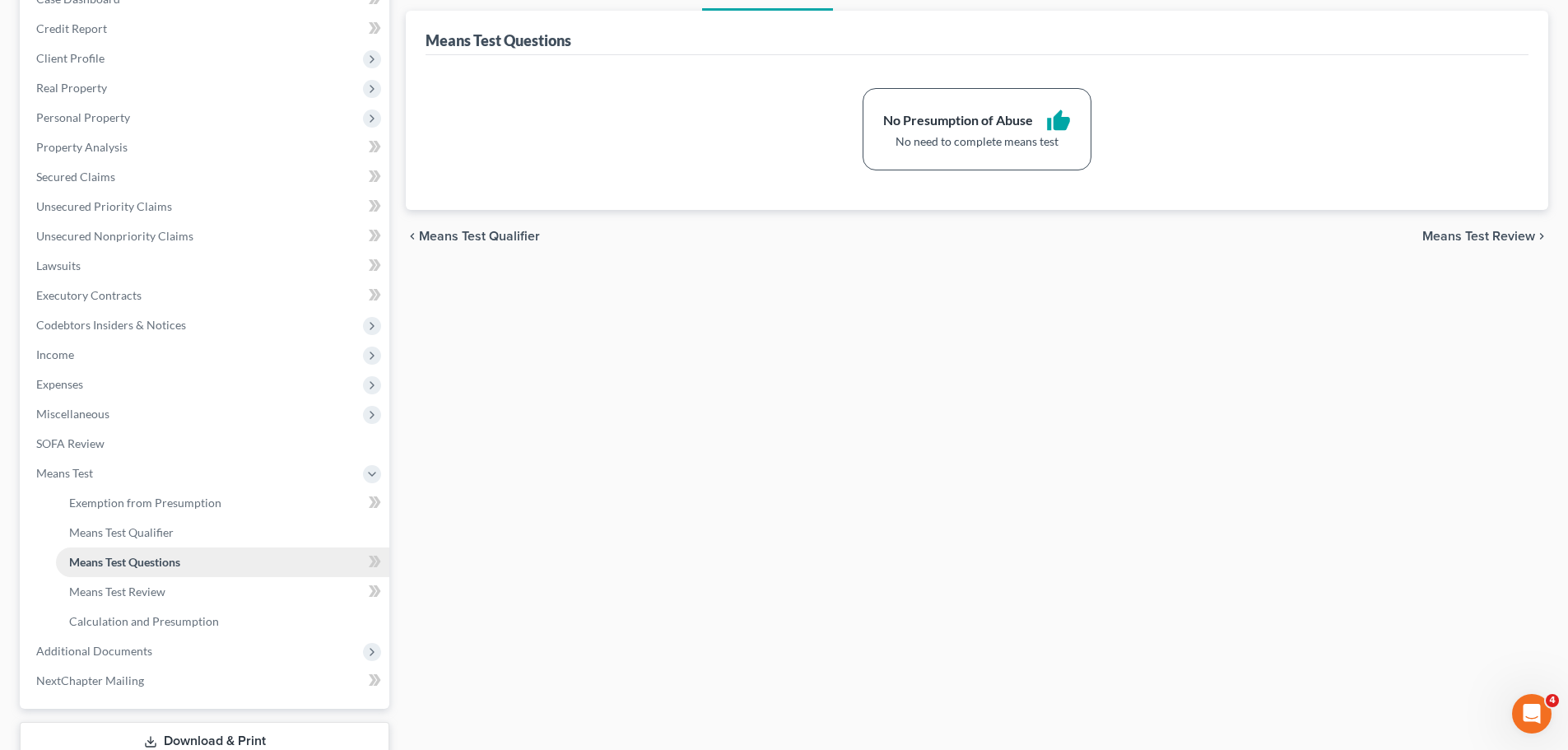
scroll to position [303, 0]
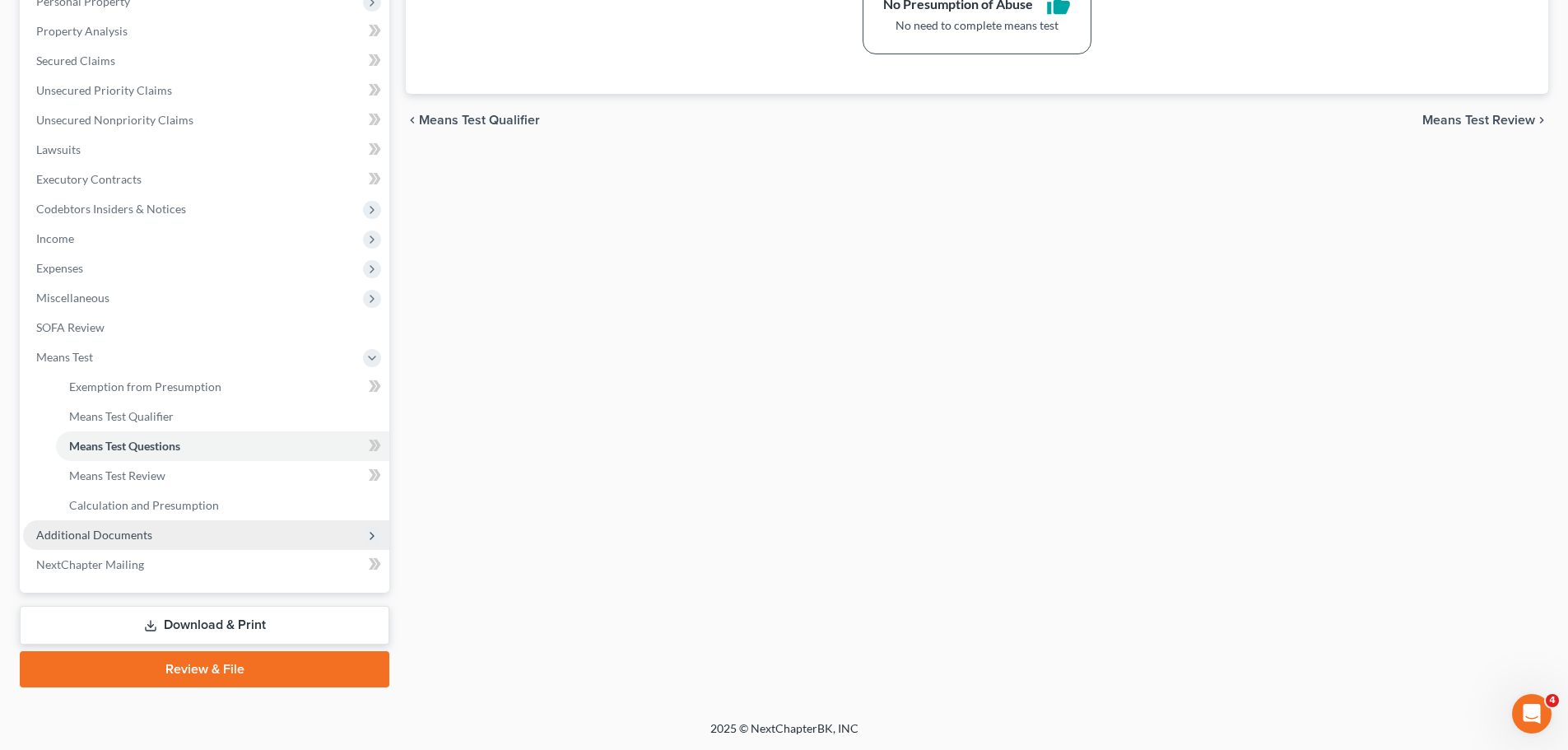
click at [187, 529] on span "Additional Documents" at bounding box center [206, 535] width 366 height 29
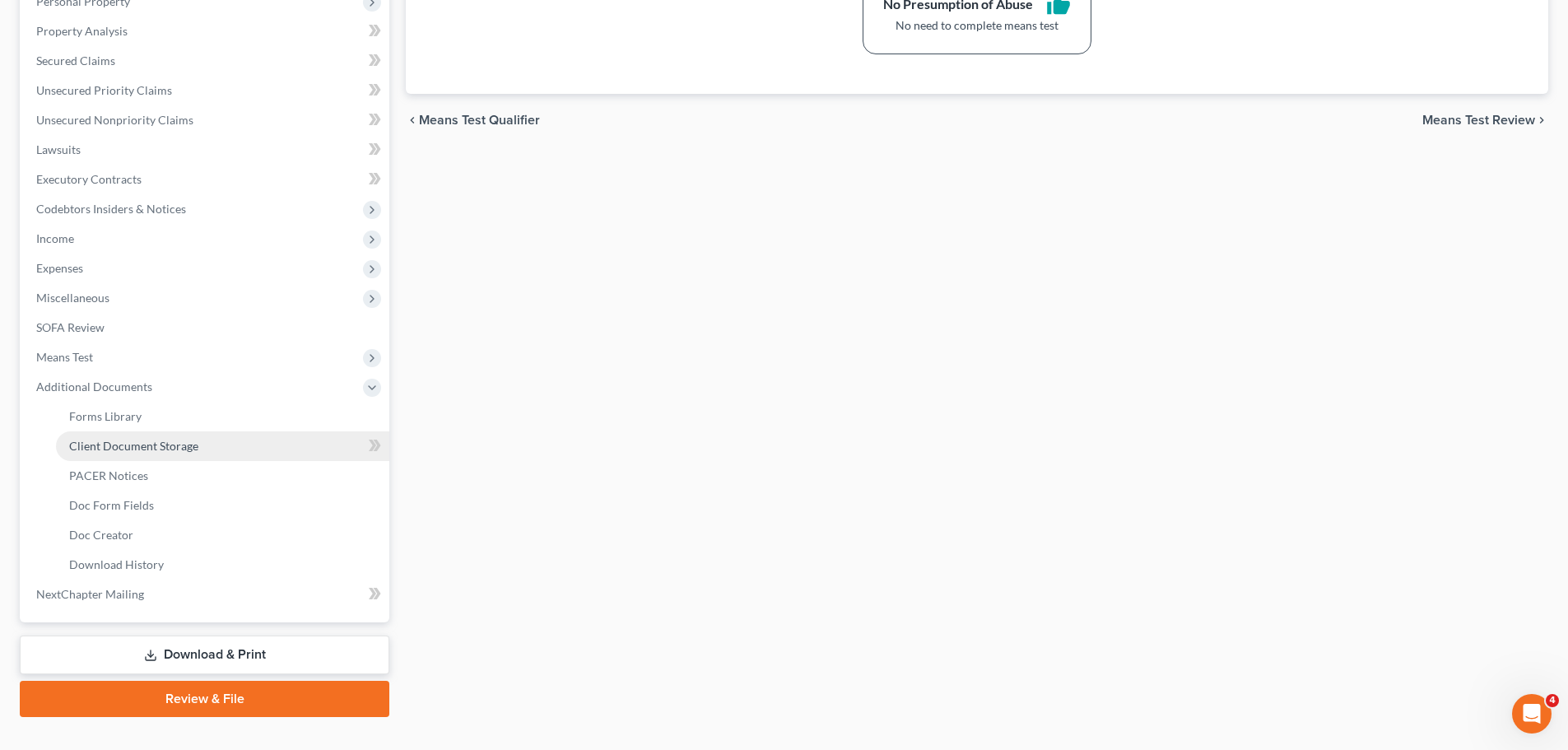
click at [238, 457] on link "Client Document Storage" at bounding box center [223, 446] width 333 height 29
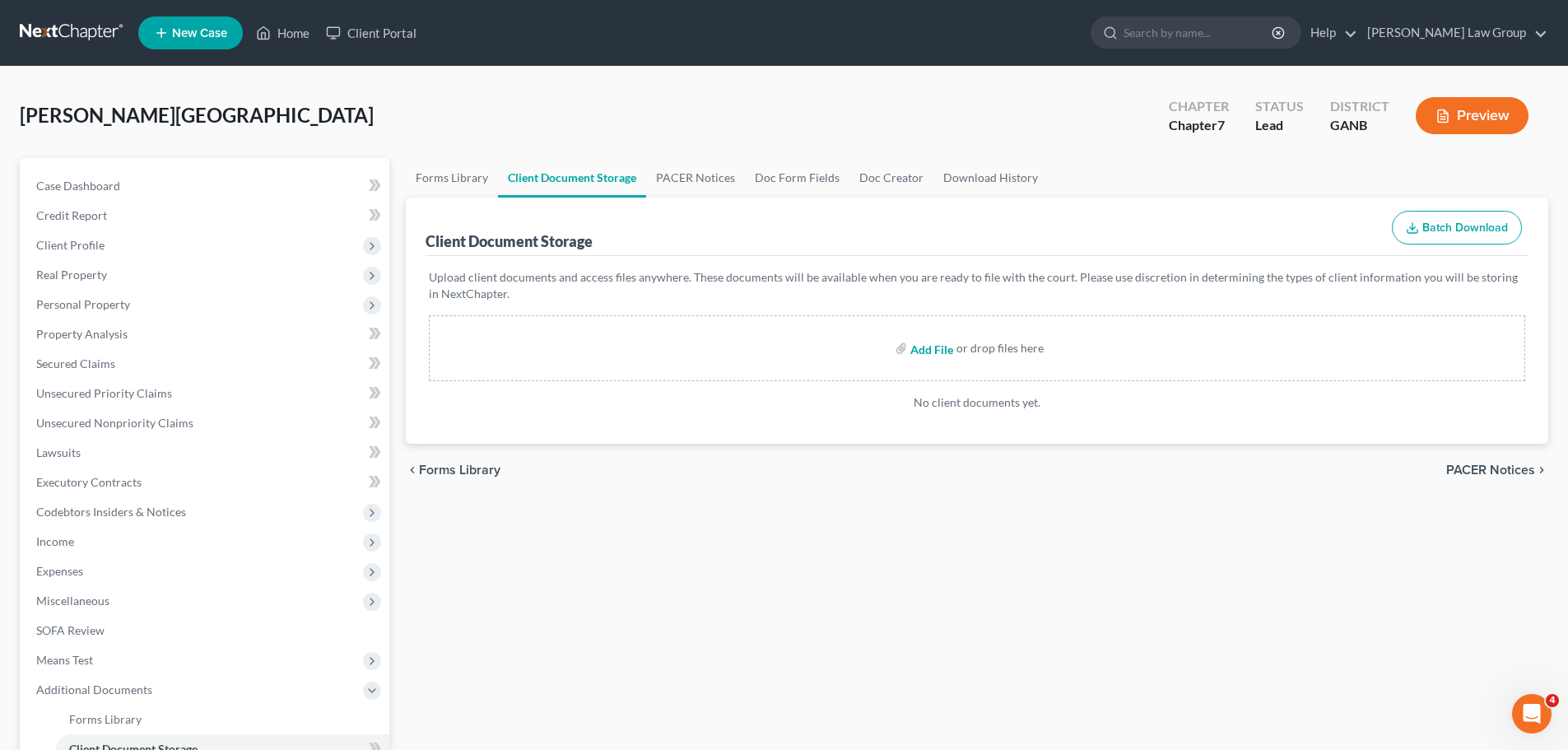
click at [933, 348] on input "file" at bounding box center [930, 348] width 40 height 29
type input "C:\fakepath\CCC1.pdf"
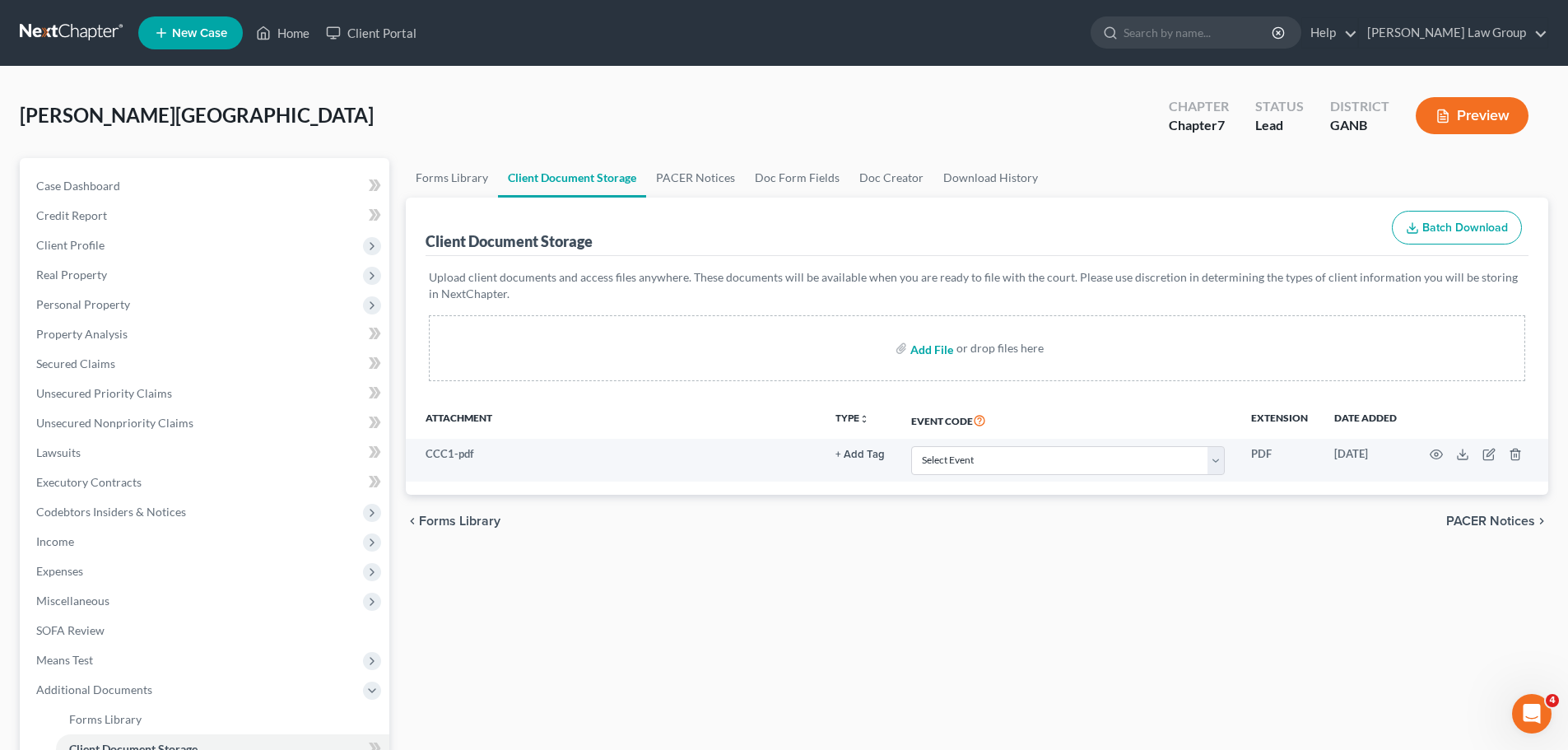
click at [931, 353] on input "file" at bounding box center [930, 348] width 40 height 29
click at [928, 347] on input "file" at bounding box center [930, 348] width 40 height 29
type input "C:\fakepath\PayStubs TO FILE (1).pdf"
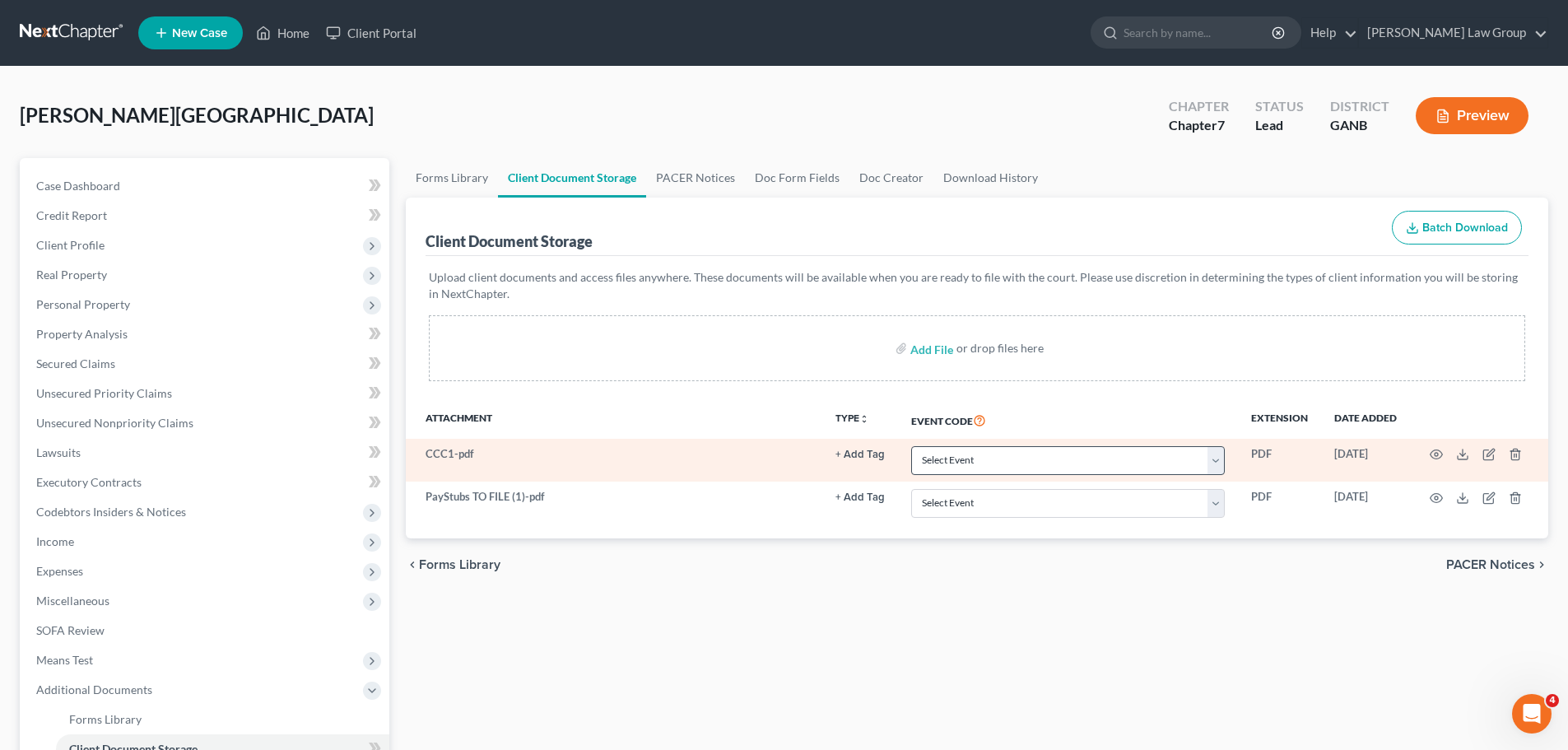
click at [1004, 473] on select "Select Event 01 - Chapter 13 Plan - Initial Plan 02-Application to Pay Filing F…" at bounding box center [1068, 460] width 314 height 29
select select "5"
click at [911, 447] on select "Select Event 01 - Chapter 13 Plan - Initial Plan 02-Application to Pay Filing F…" at bounding box center [1068, 460] width 314 height 29
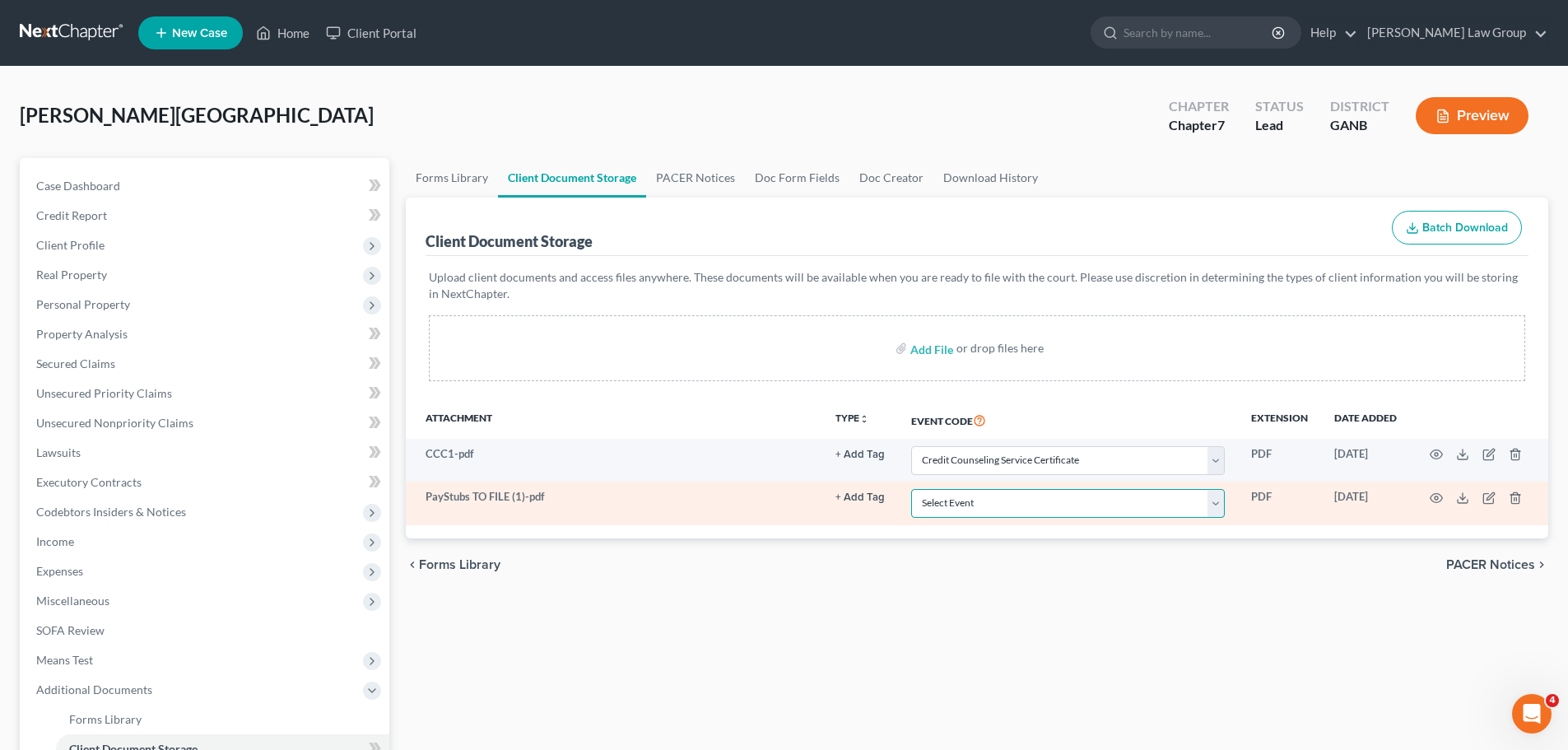
click at [999, 505] on select "Select Event 01 - Chapter 13 Plan - Initial Plan 02-Application to Pay Filing F…" at bounding box center [1068, 503] width 314 height 29
select select "35"
click at [911, 489] on select "Select Event 01 - Chapter 13 Plan - Initial Plan 02-Application to Pay Filing F…" at bounding box center [1068, 503] width 314 height 29
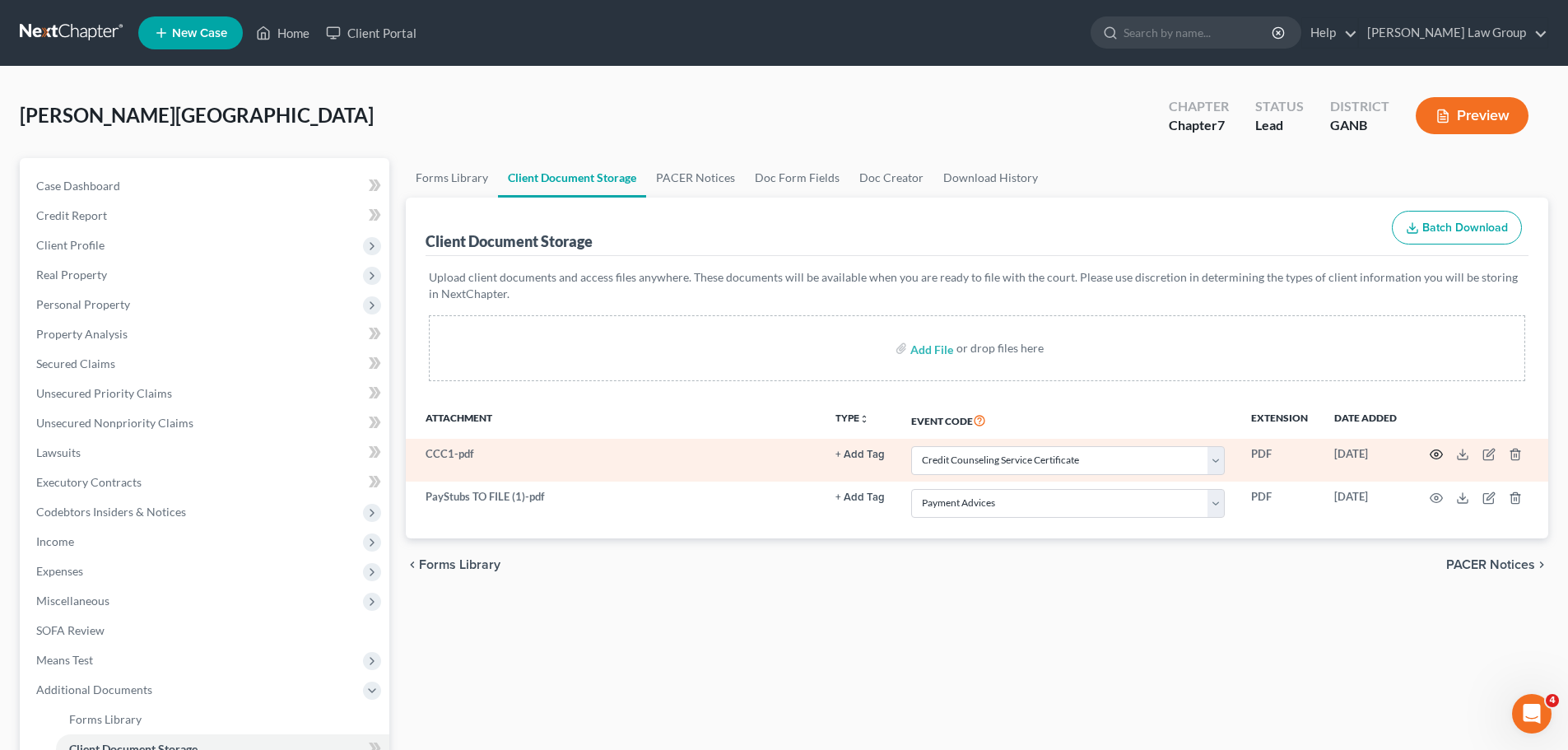
click at [1441, 460] on icon "button" at bounding box center [1435, 453] width 13 height 13
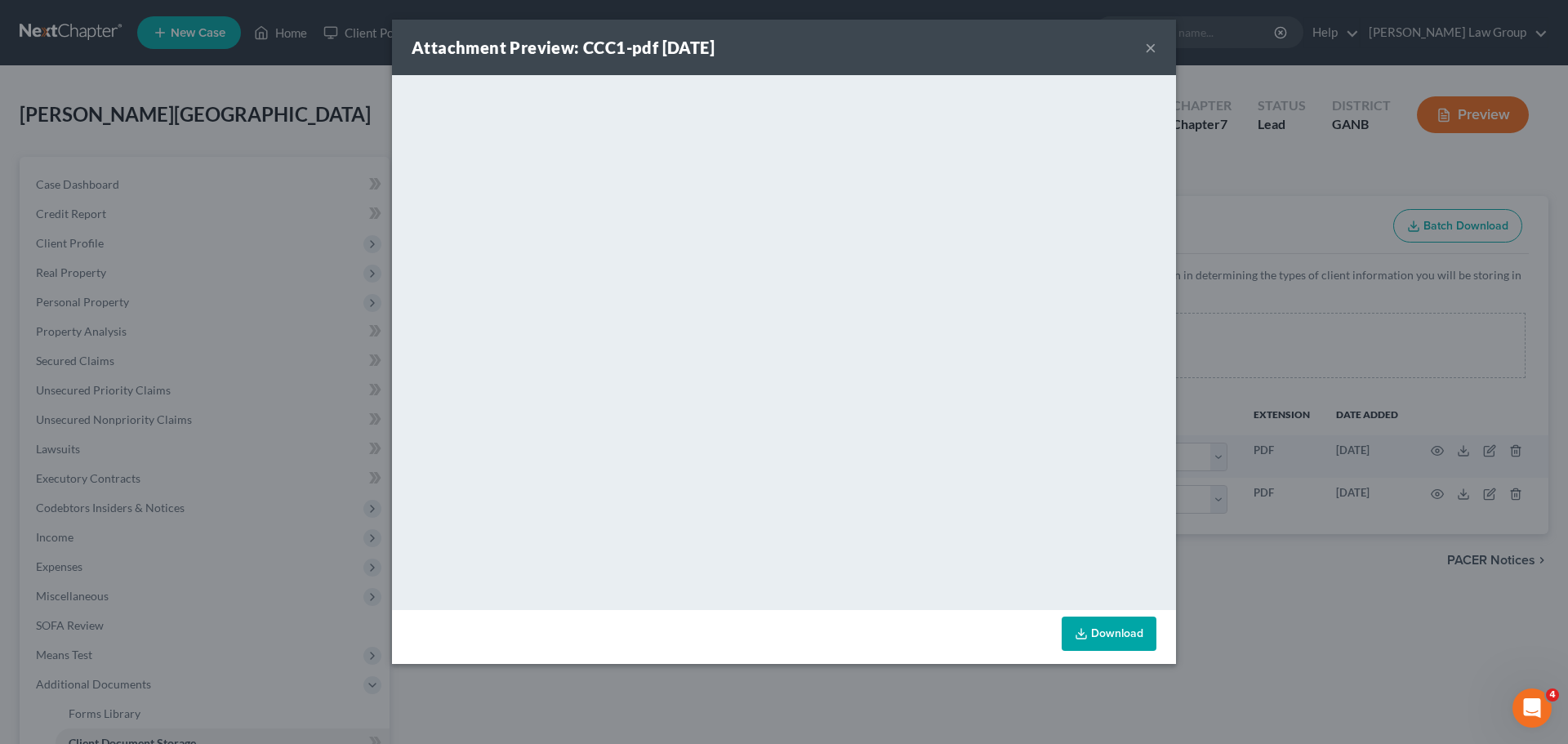
click at [1151, 48] on button "×" at bounding box center [1150, 47] width 11 height 20
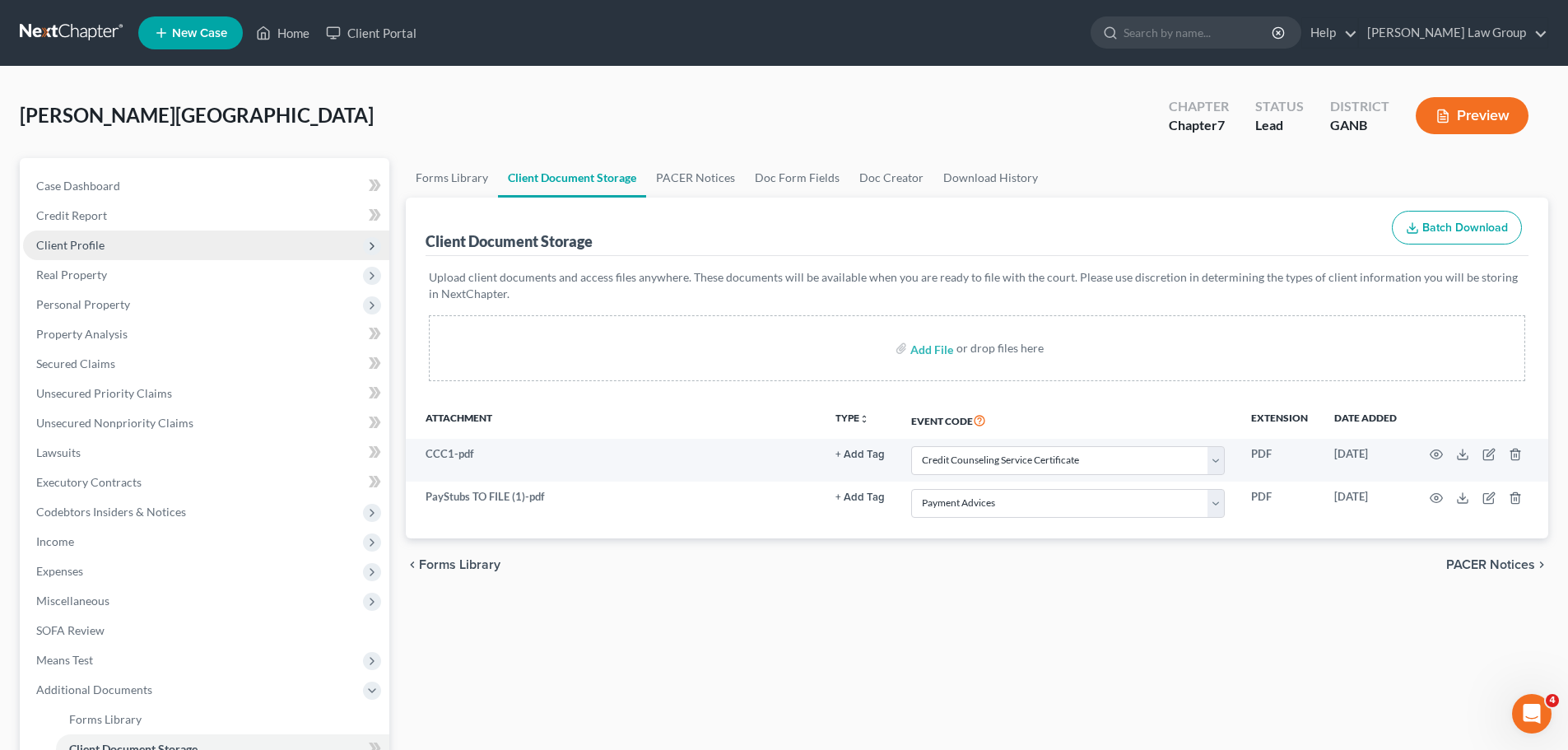
click at [149, 242] on span "Client Profile" at bounding box center [206, 245] width 366 height 29
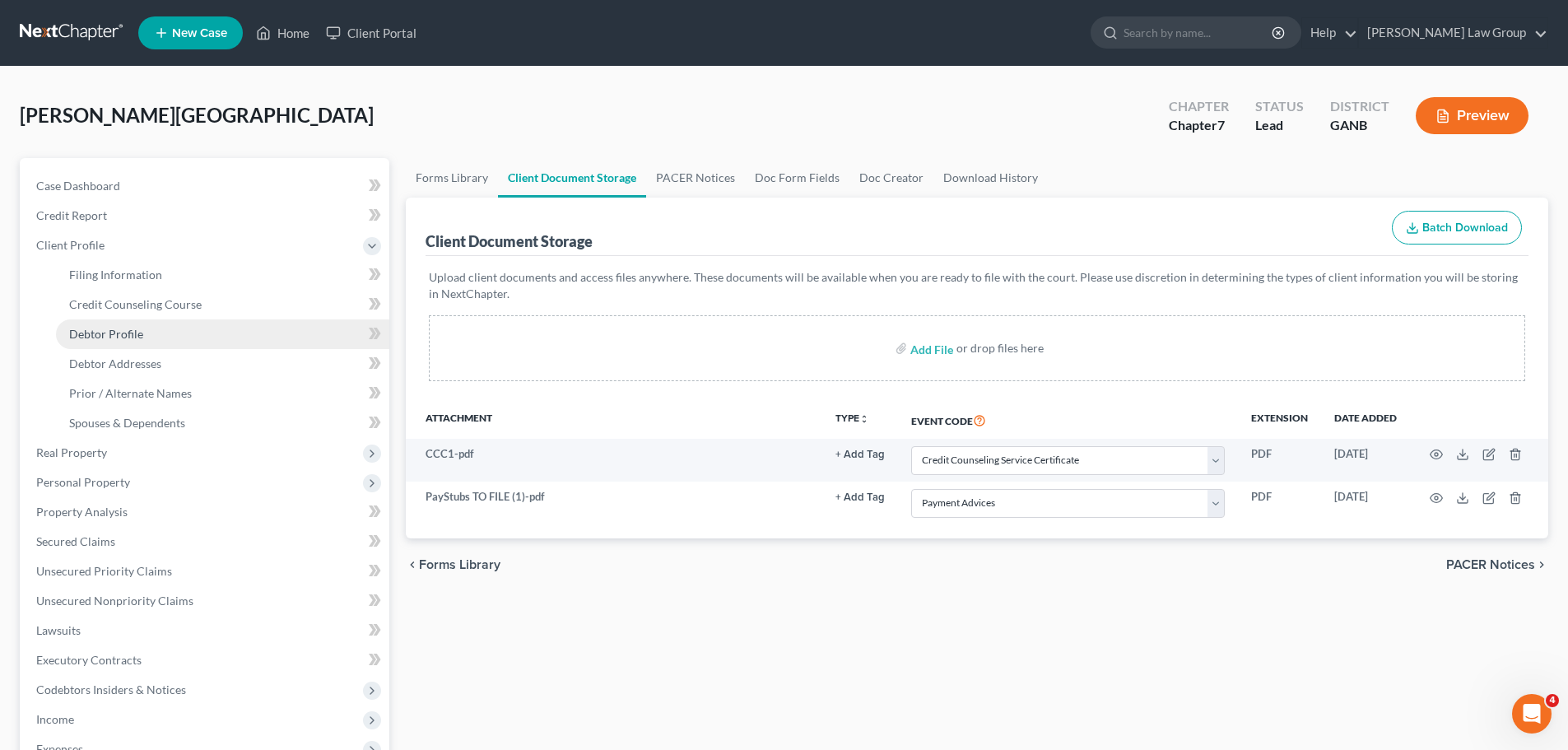
click at [173, 336] on link "Debtor Profile" at bounding box center [223, 334] width 333 height 29
select select "1"
select select "2"
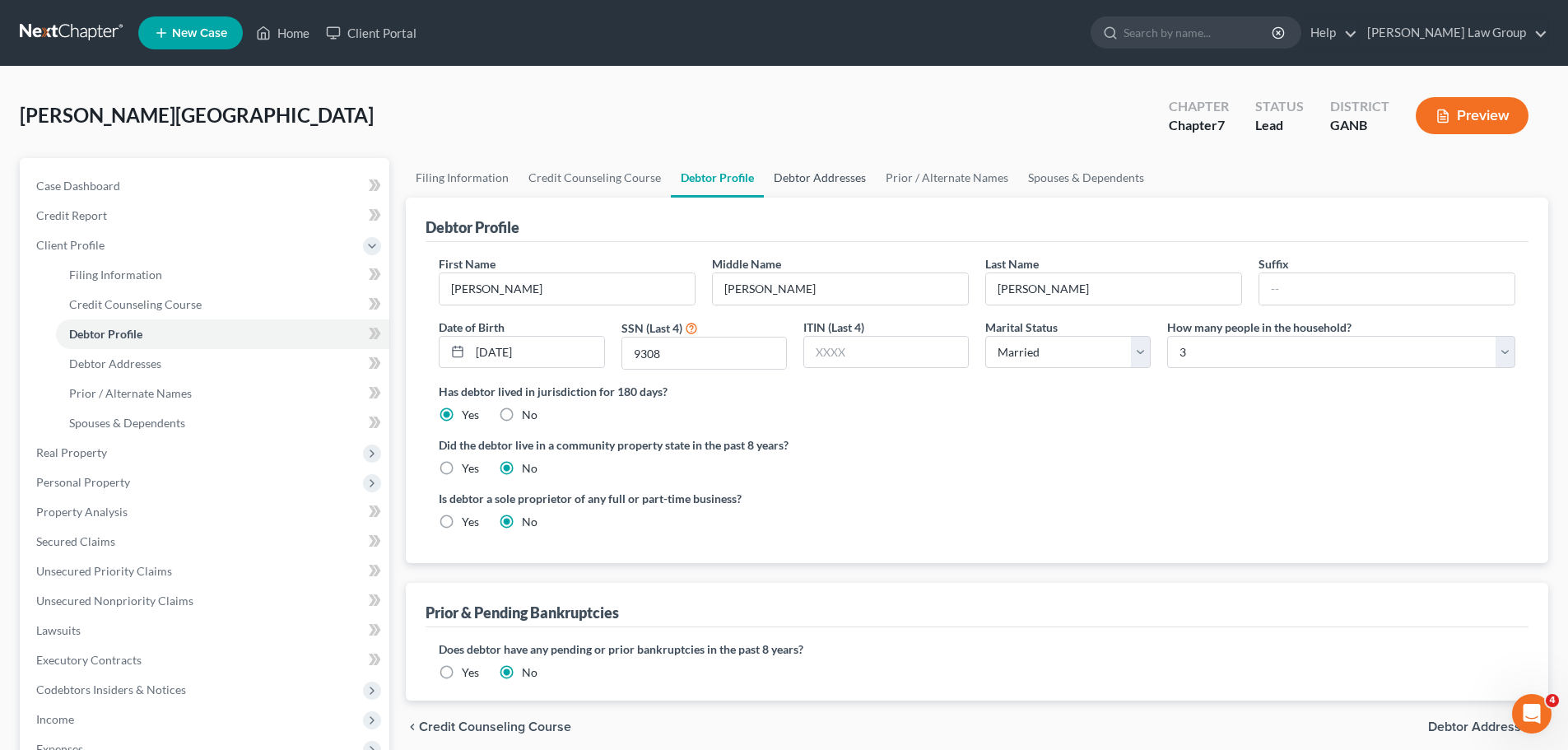
click at [831, 167] on link "Debtor Addresses" at bounding box center [819, 178] width 112 height 40
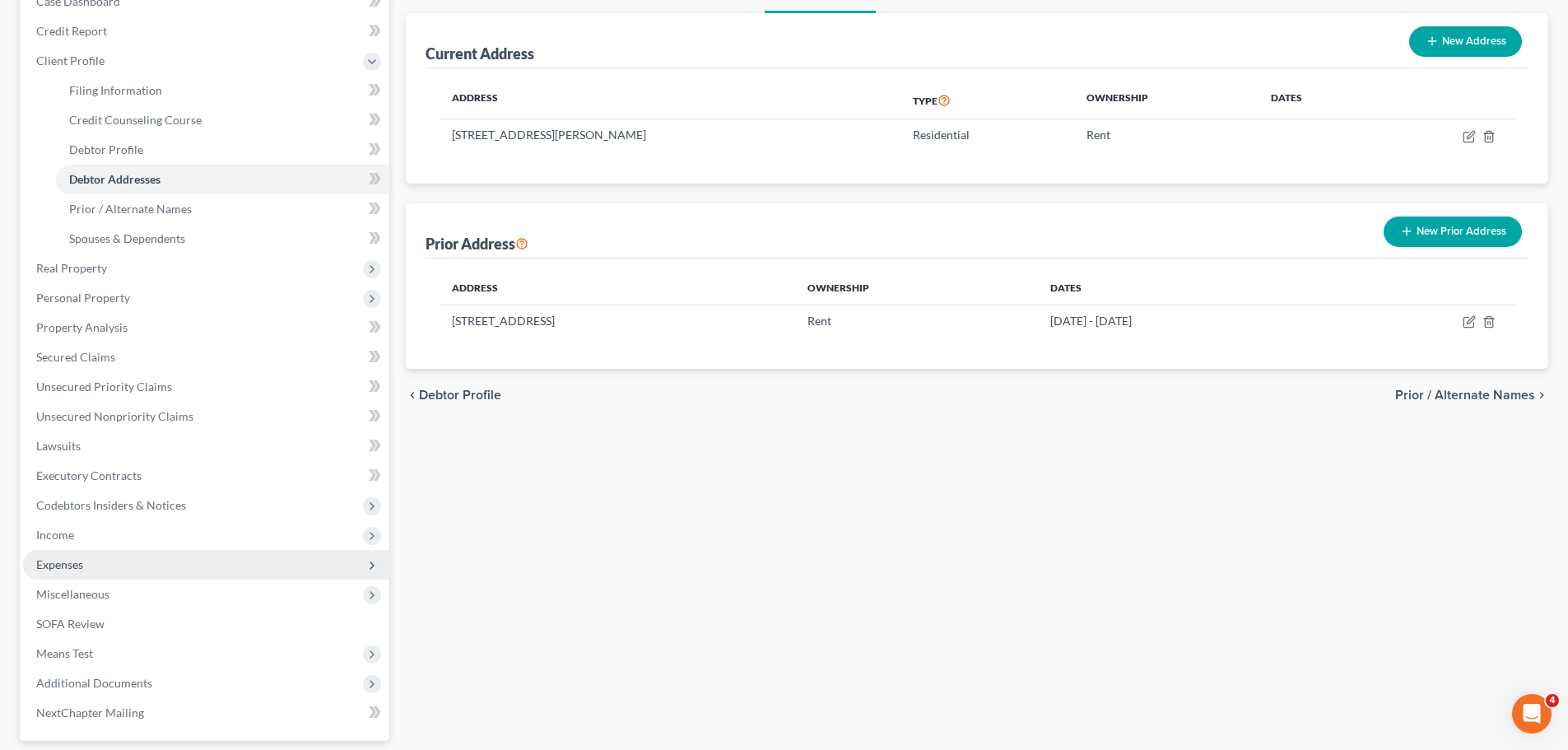
scroll to position [3, 0]
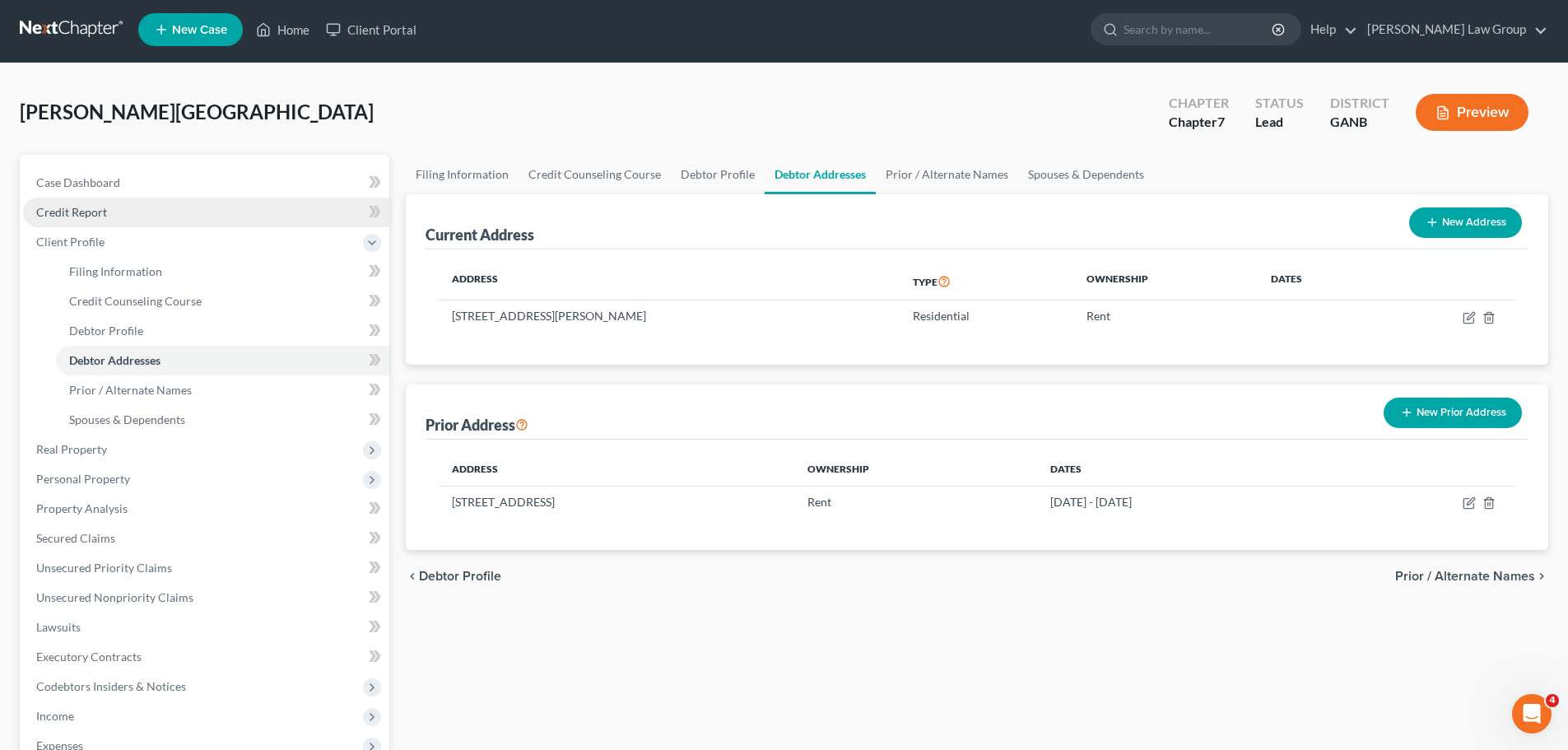
click at [120, 210] on link "Credit Report" at bounding box center [206, 212] width 366 height 29
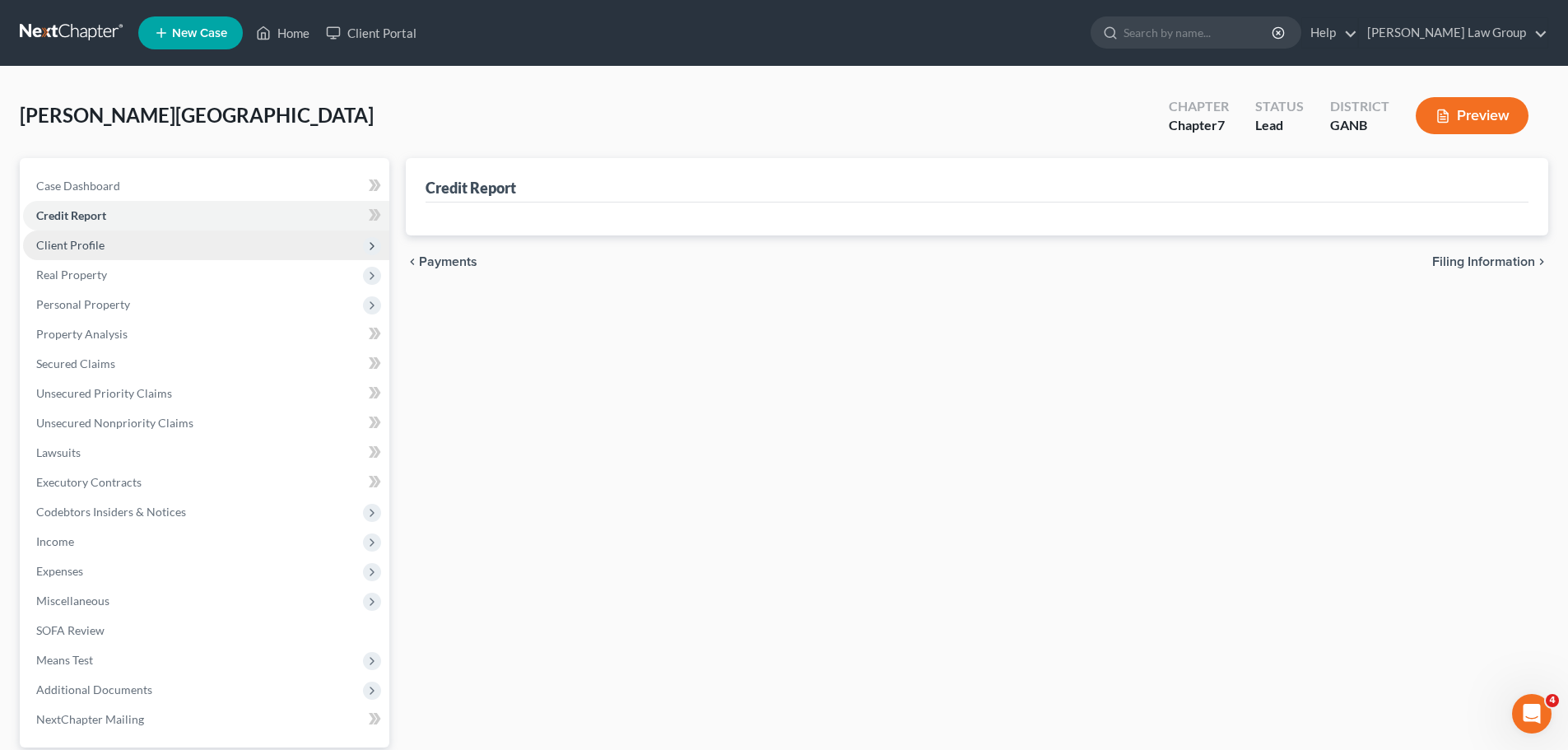
click at [152, 251] on span "Client Profile" at bounding box center [206, 245] width 366 height 29
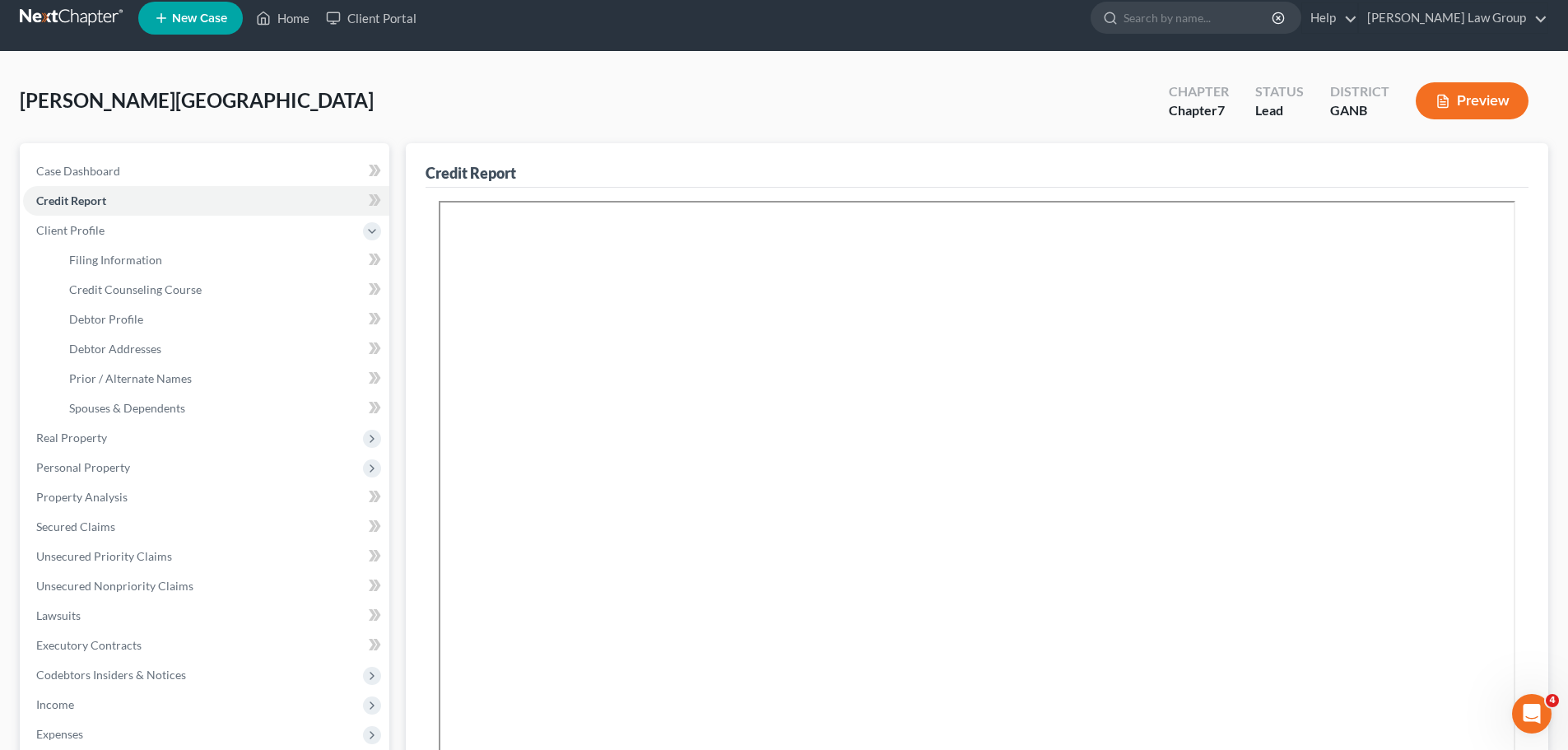
scroll to position [333, 0]
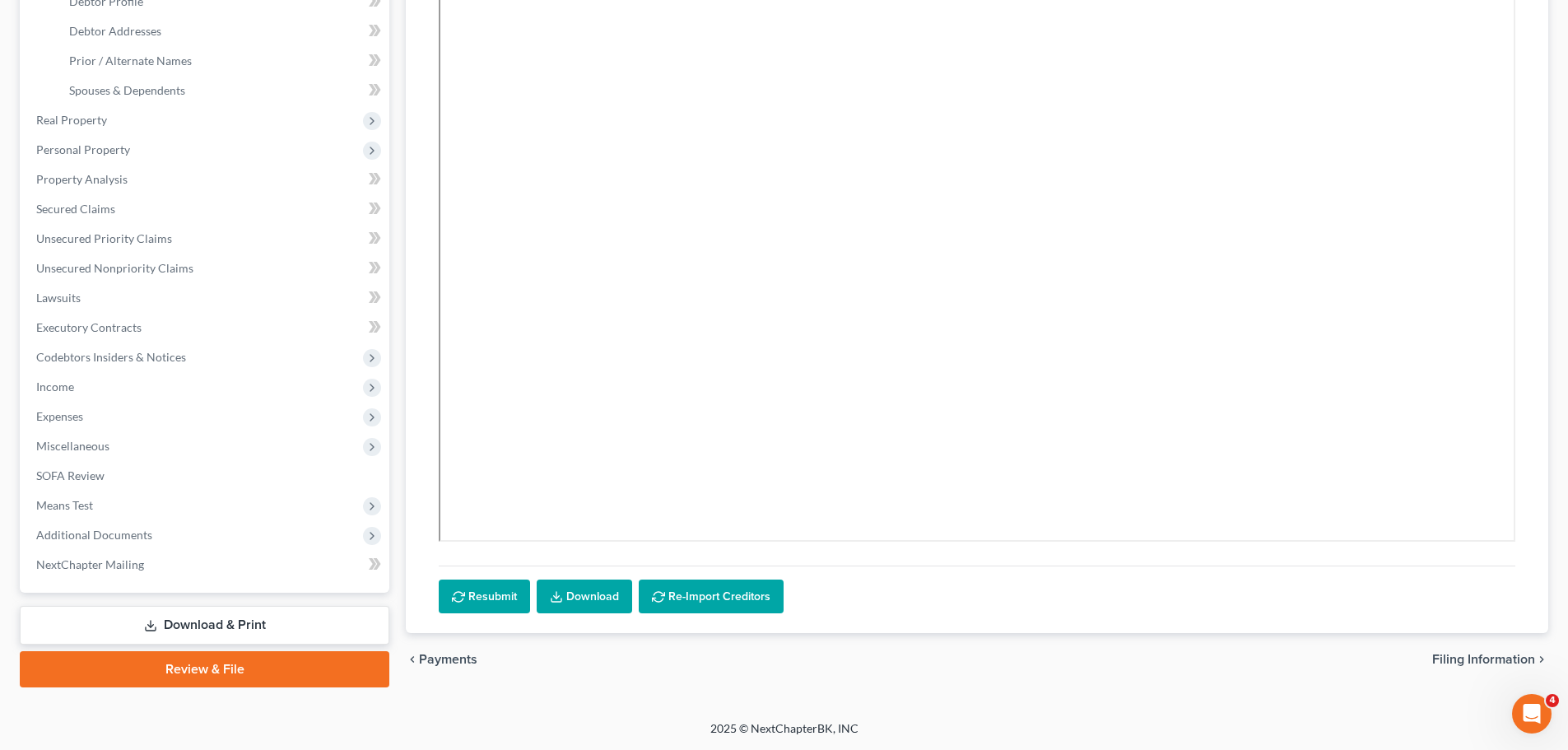
click at [205, 665] on link "Review & File" at bounding box center [205, 669] width 369 height 36
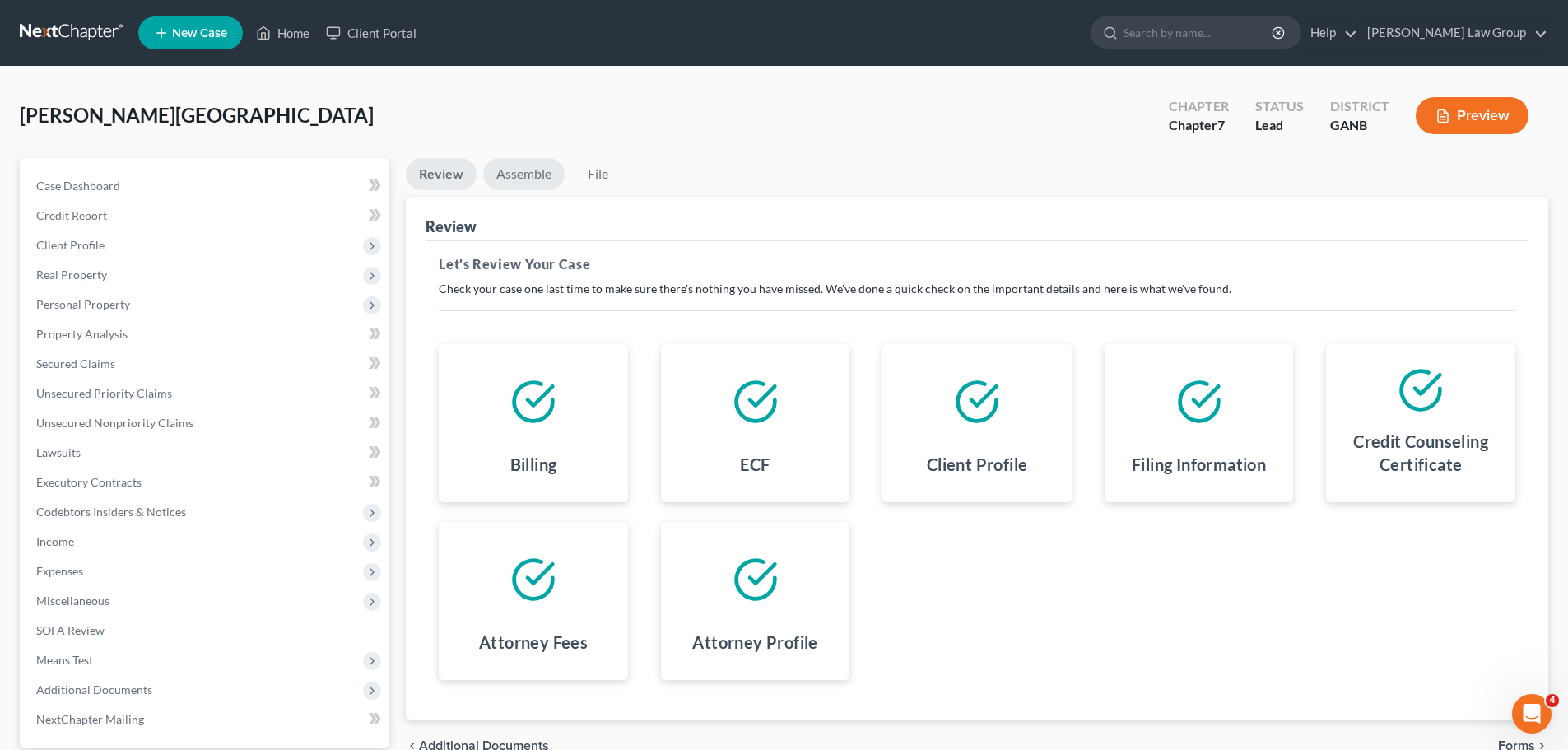
click at [511, 166] on link "Assemble" at bounding box center [524, 173] width 81 height 32
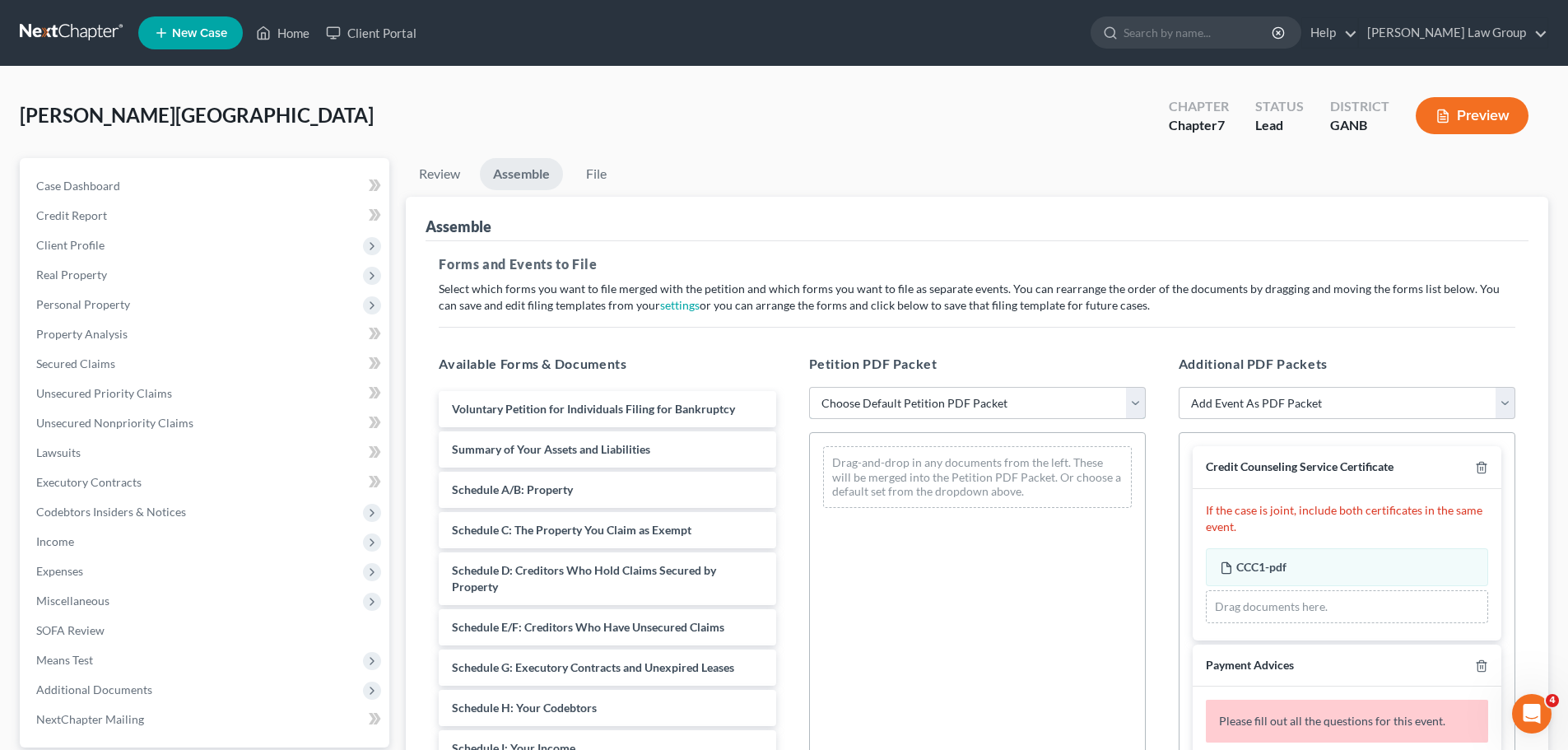
click at [869, 403] on select "Choose Default Petition PDF Packet Complete Bankruptcy Petition (all forms and …" at bounding box center [977, 403] width 336 height 33
select select "0"
click at [809, 387] on select "Choose Default Petition PDF Packet Complete Bankruptcy Petition (all forms and …" at bounding box center [977, 403] width 336 height 33
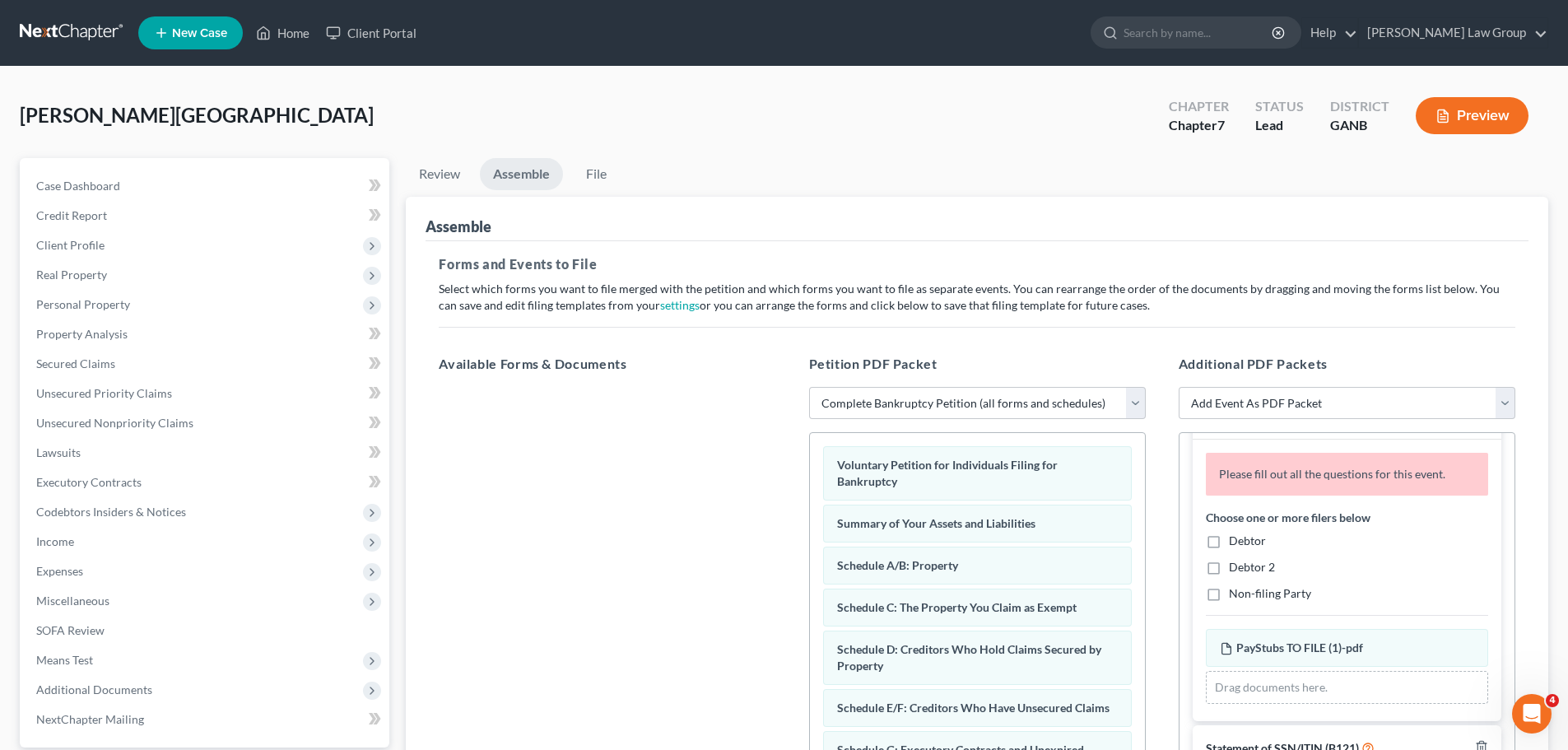
click at [1228, 537] on label "Debtor" at bounding box center [1246, 540] width 37 height 16
click at [1235, 537] on input "Debtor" at bounding box center [1240, 538] width 10 height 10
checkbox input "true"
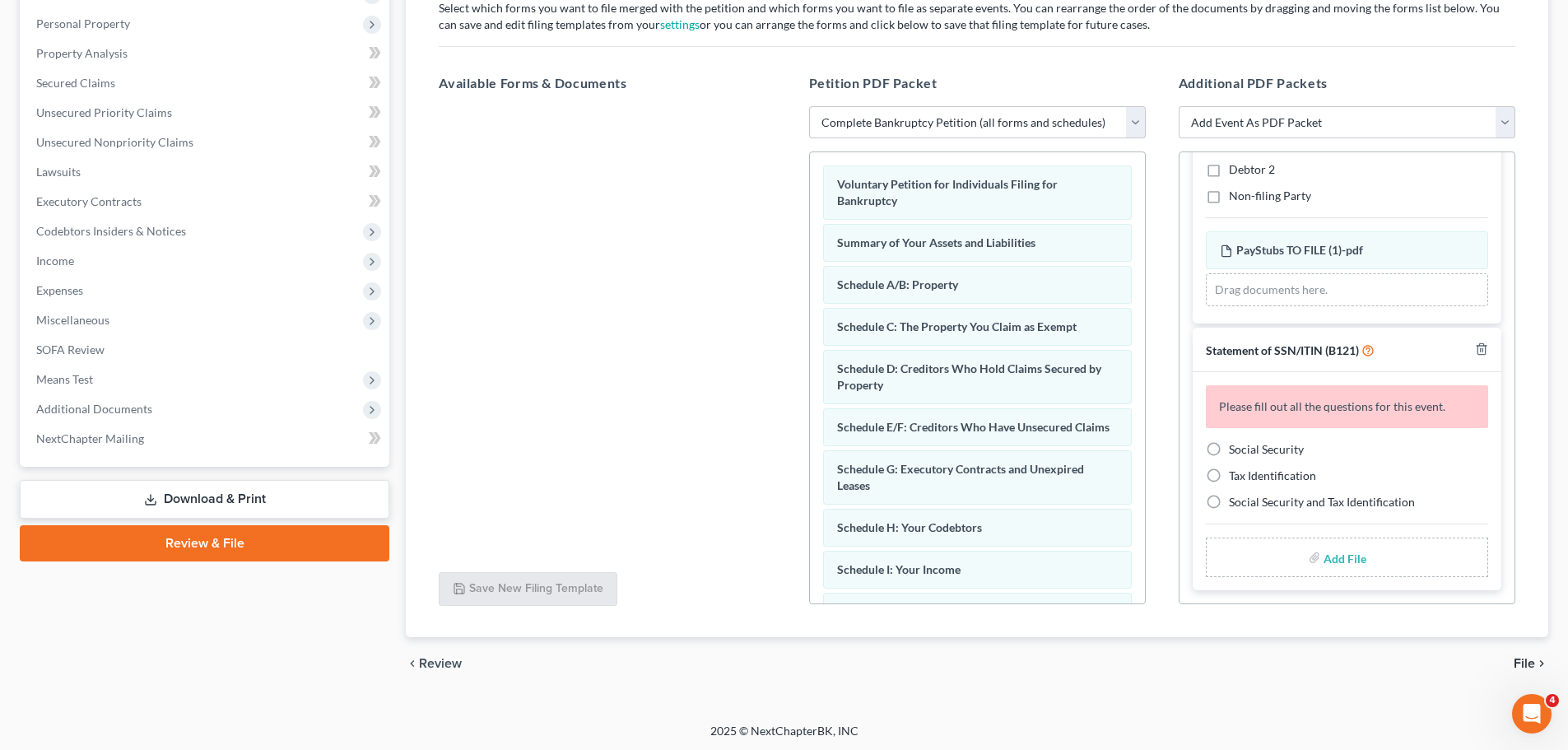
scroll to position [284, 0]
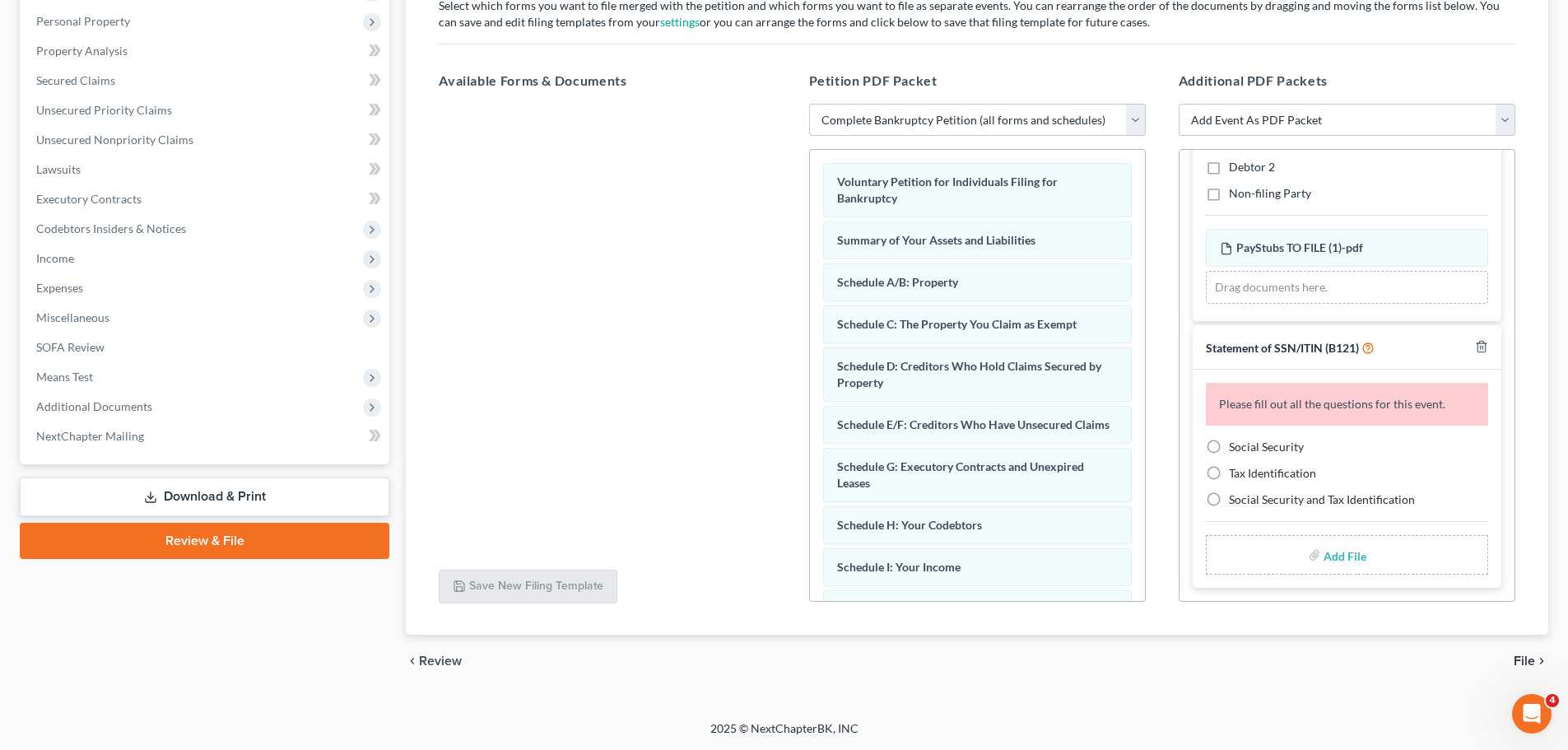
click at [1228, 453] on label "Social Security" at bounding box center [1265, 447] width 75 height 16
click at [1235, 449] on input "Social Security" at bounding box center [1240, 444] width 10 height 10
radio input "true"
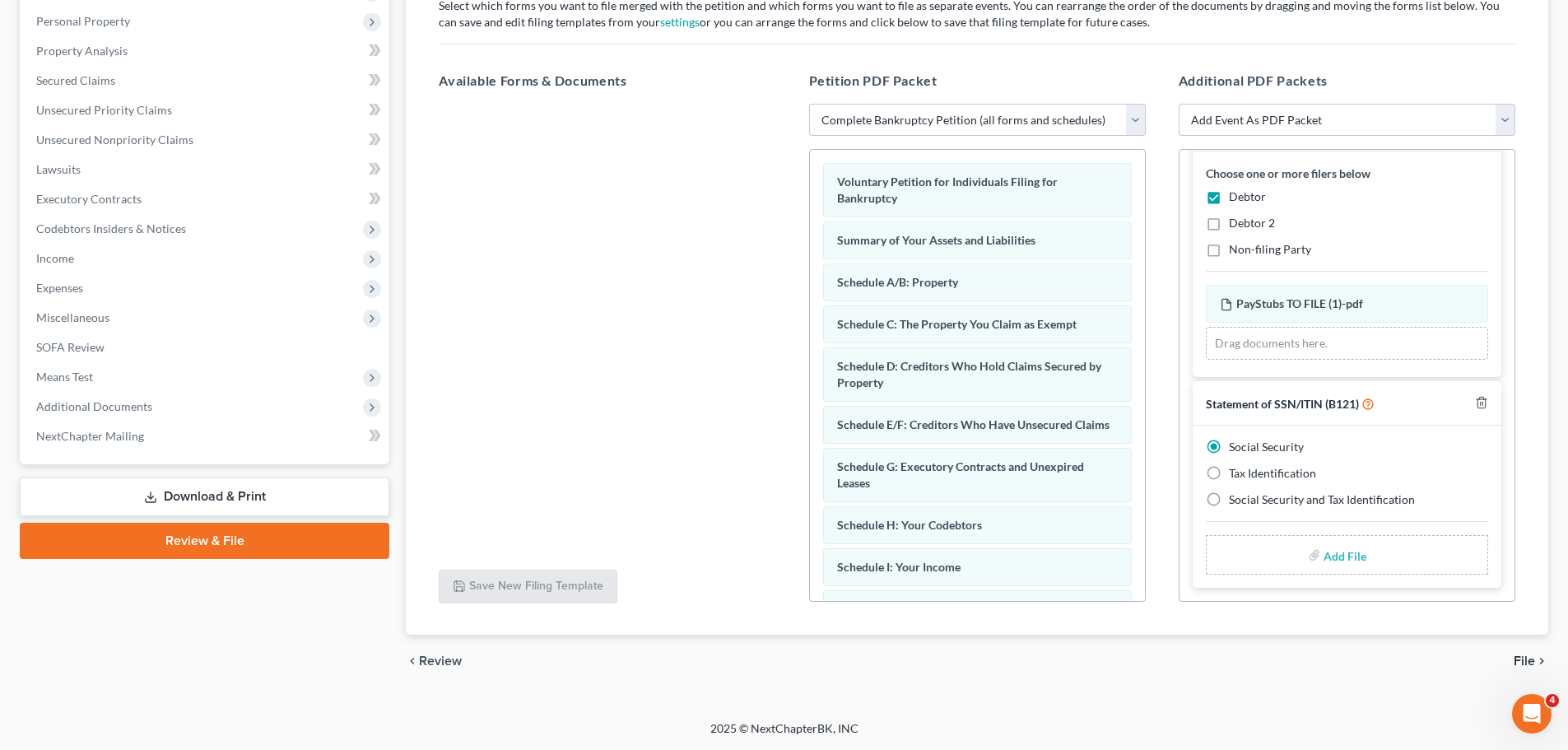
scroll to position [252, 0]
click at [1341, 551] on input "file" at bounding box center [1344, 555] width 40 height 29
type input "C:\fakepath\SSN to file in case [PERSON_NAME].pdf"
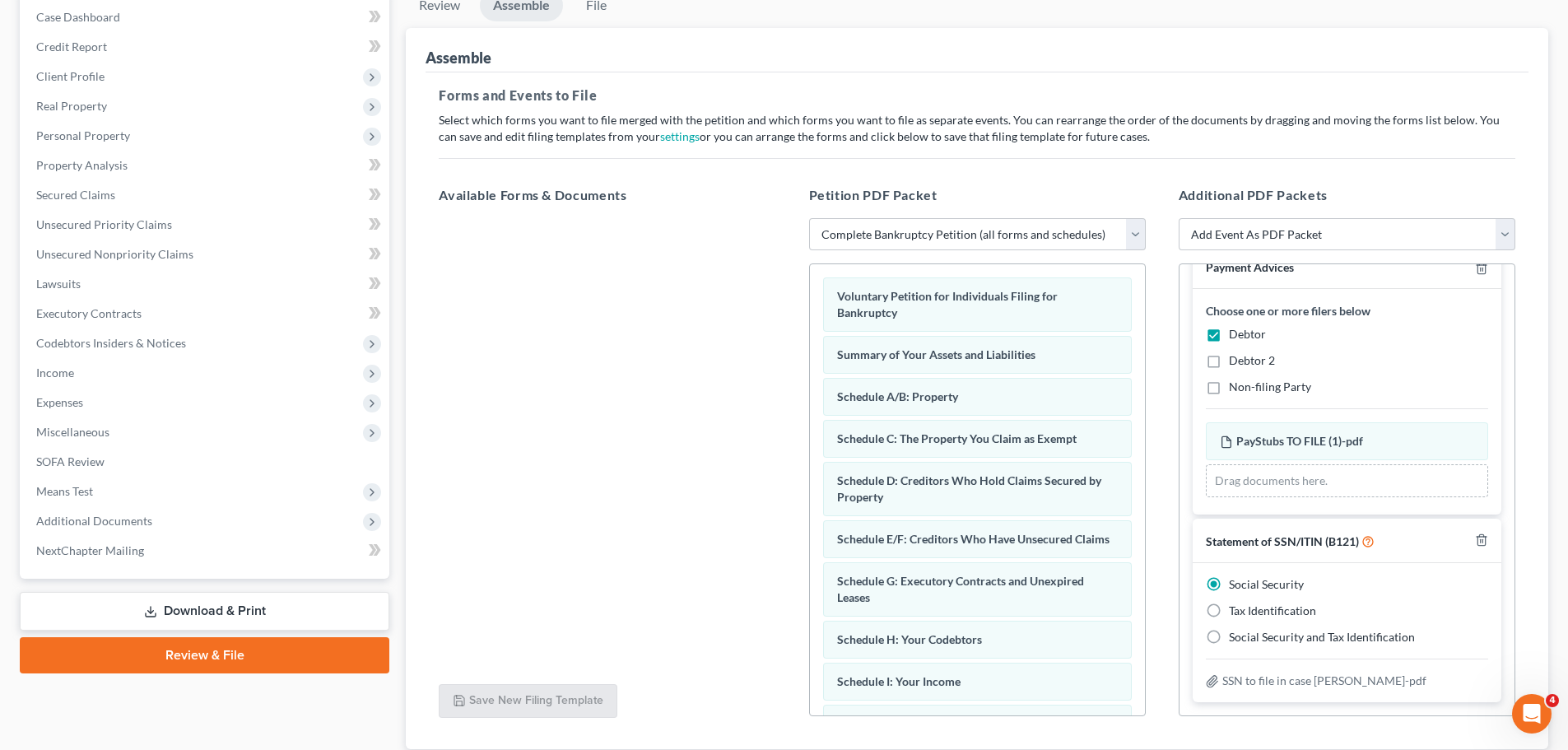
scroll to position [0, 0]
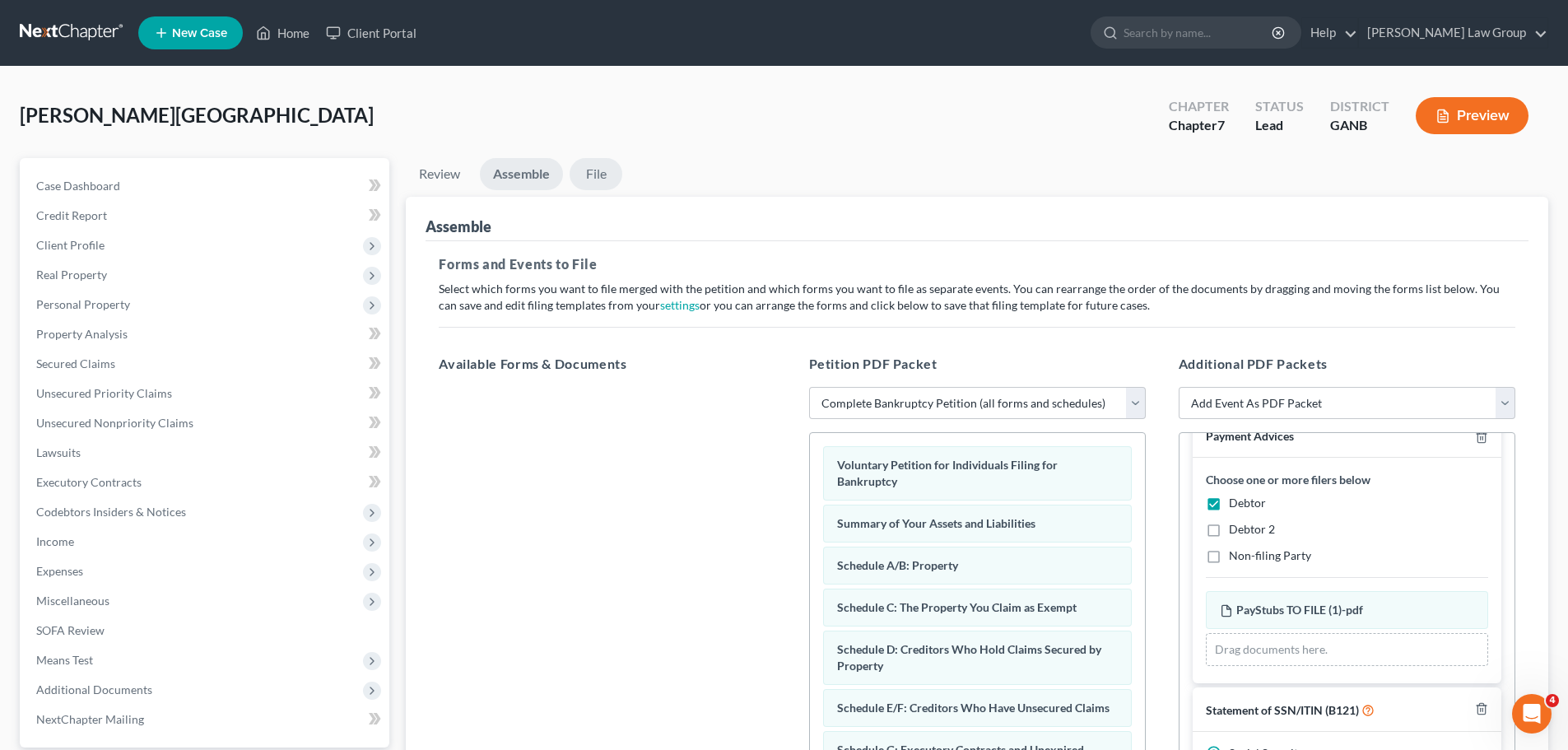
click at [610, 172] on link "File" at bounding box center [595, 173] width 53 height 32
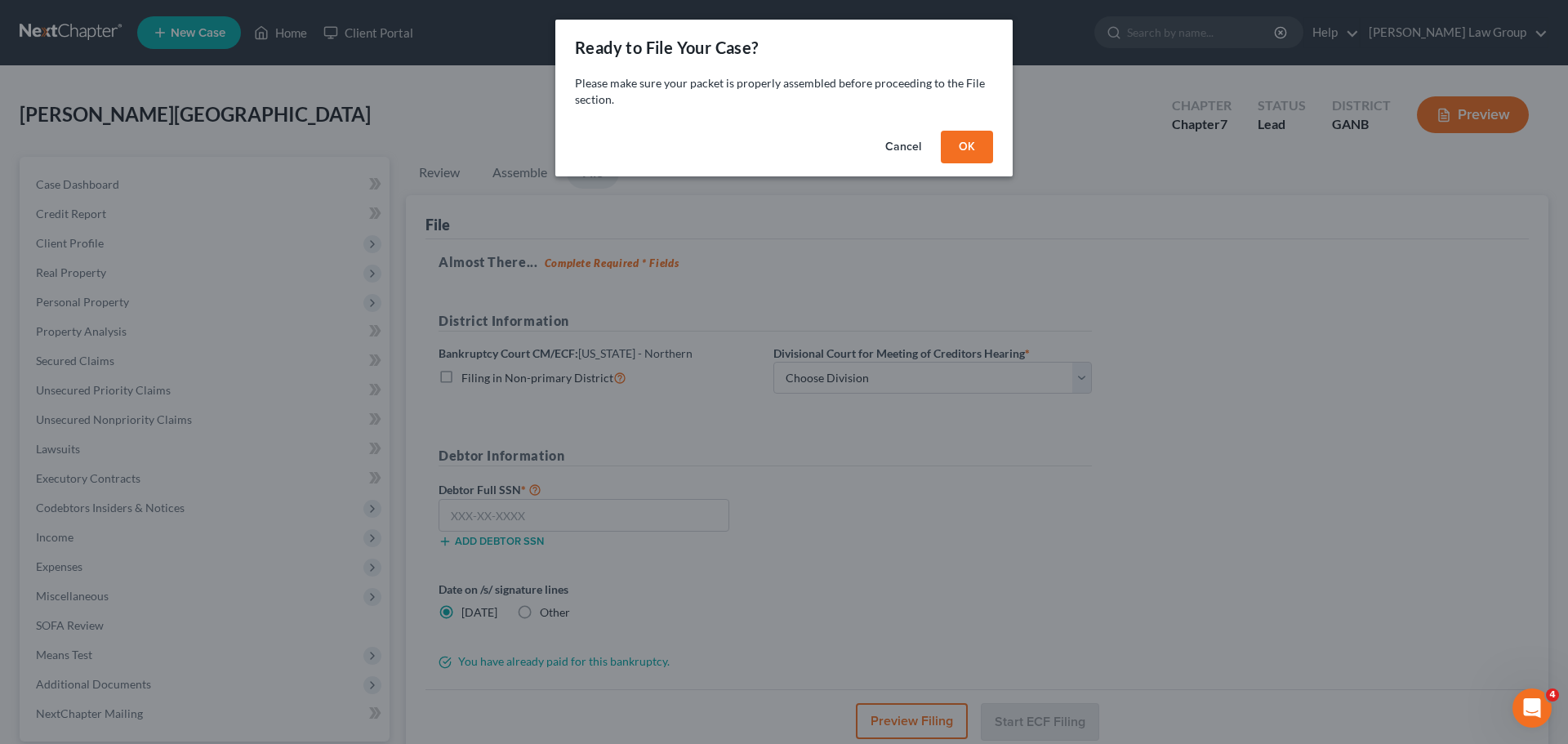
click at [972, 145] on button "OK" at bounding box center [967, 147] width 52 height 33
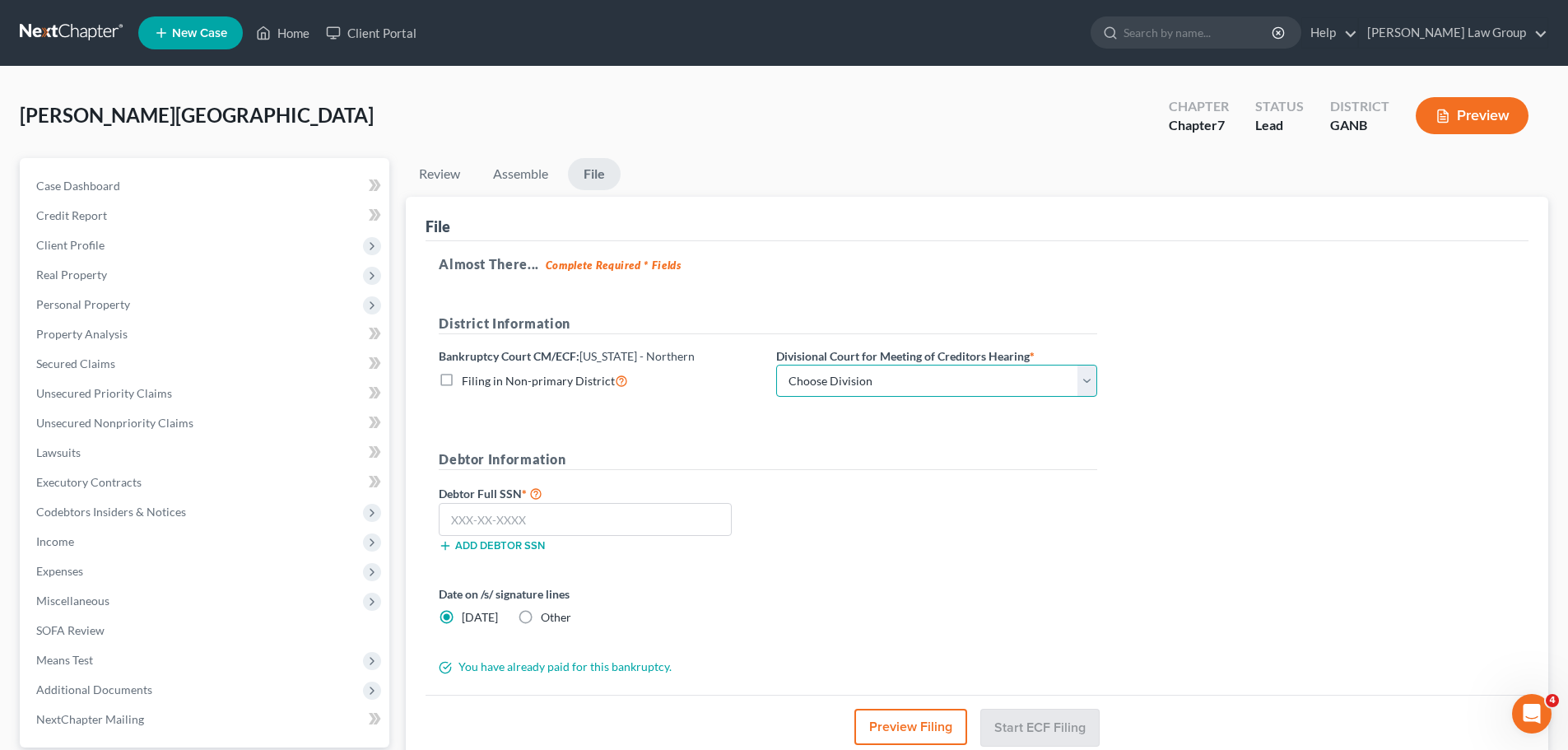
click at [876, 389] on select "Choose Division [GEOGRAPHIC_DATA] [GEOGRAPHIC_DATA] [GEOGRAPHIC_DATA] [GEOGRAPH…" at bounding box center [936, 382] width 321 height 33
select select "0"
click at [776, 365] on select "Choose Division [GEOGRAPHIC_DATA] [GEOGRAPHIC_DATA] [GEOGRAPHIC_DATA] [GEOGRAPH…" at bounding box center [936, 382] width 321 height 33
click at [643, 527] on input "text" at bounding box center [585, 519] width 293 height 33
paste input "589-49-9308"
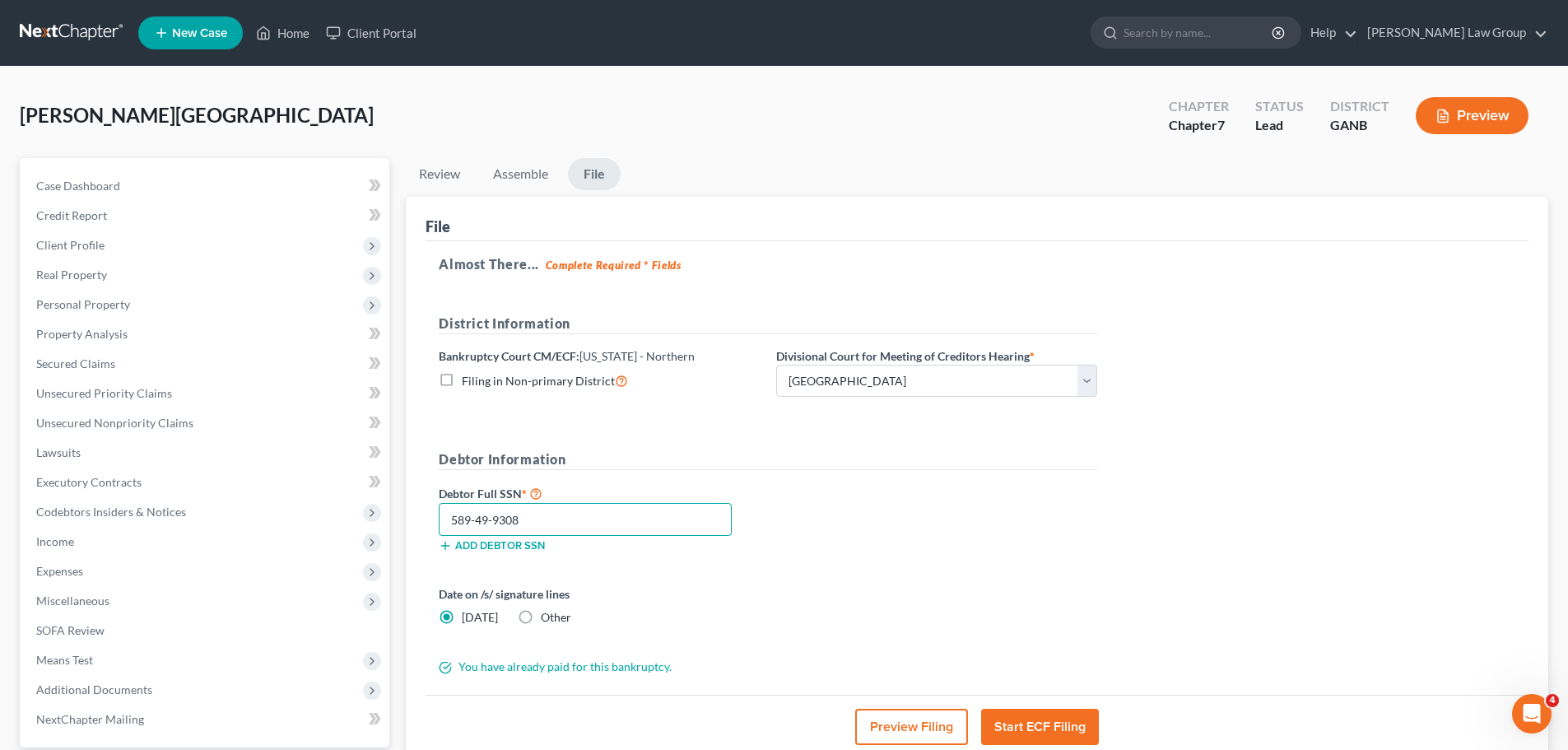
type input "589-49-9308"
click at [1038, 714] on button "Start ECF Filing" at bounding box center [1040, 727] width 118 height 36
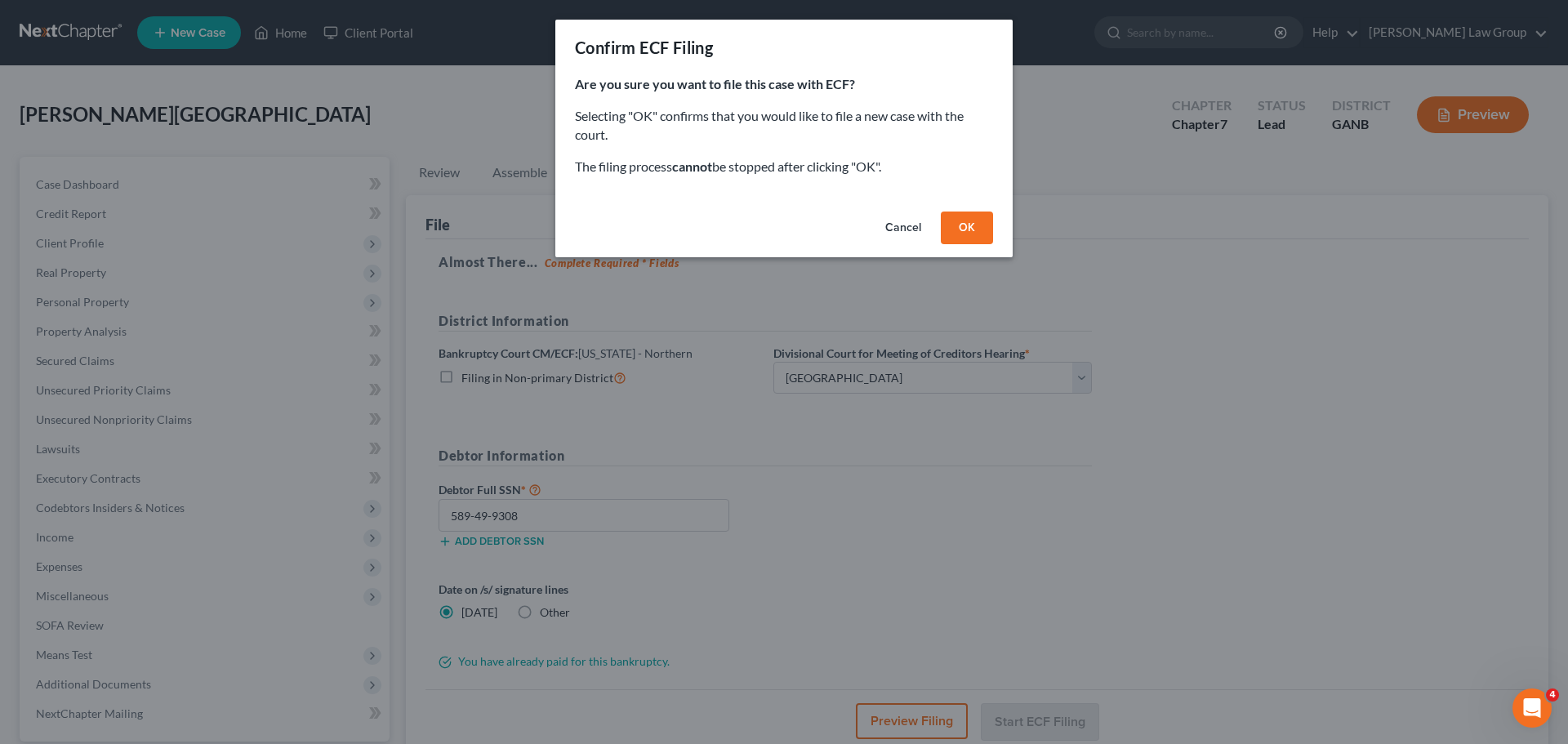
click at [944, 237] on button "OK" at bounding box center [967, 228] width 52 height 33
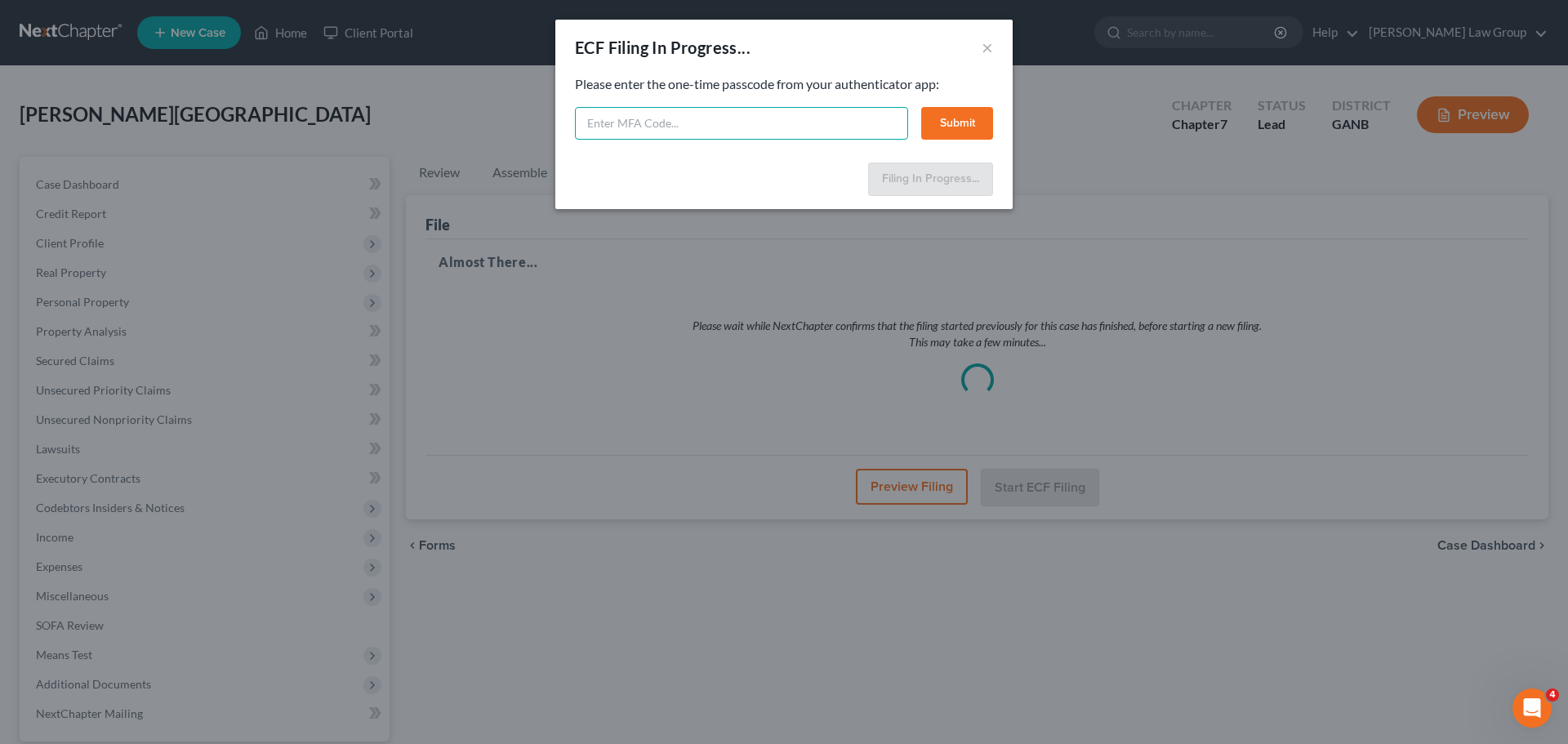
click at [615, 132] on input "text" at bounding box center [741, 123] width 333 height 33
type input "154327"
click at [956, 110] on button "Submit" at bounding box center [957, 123] width 72 height 33
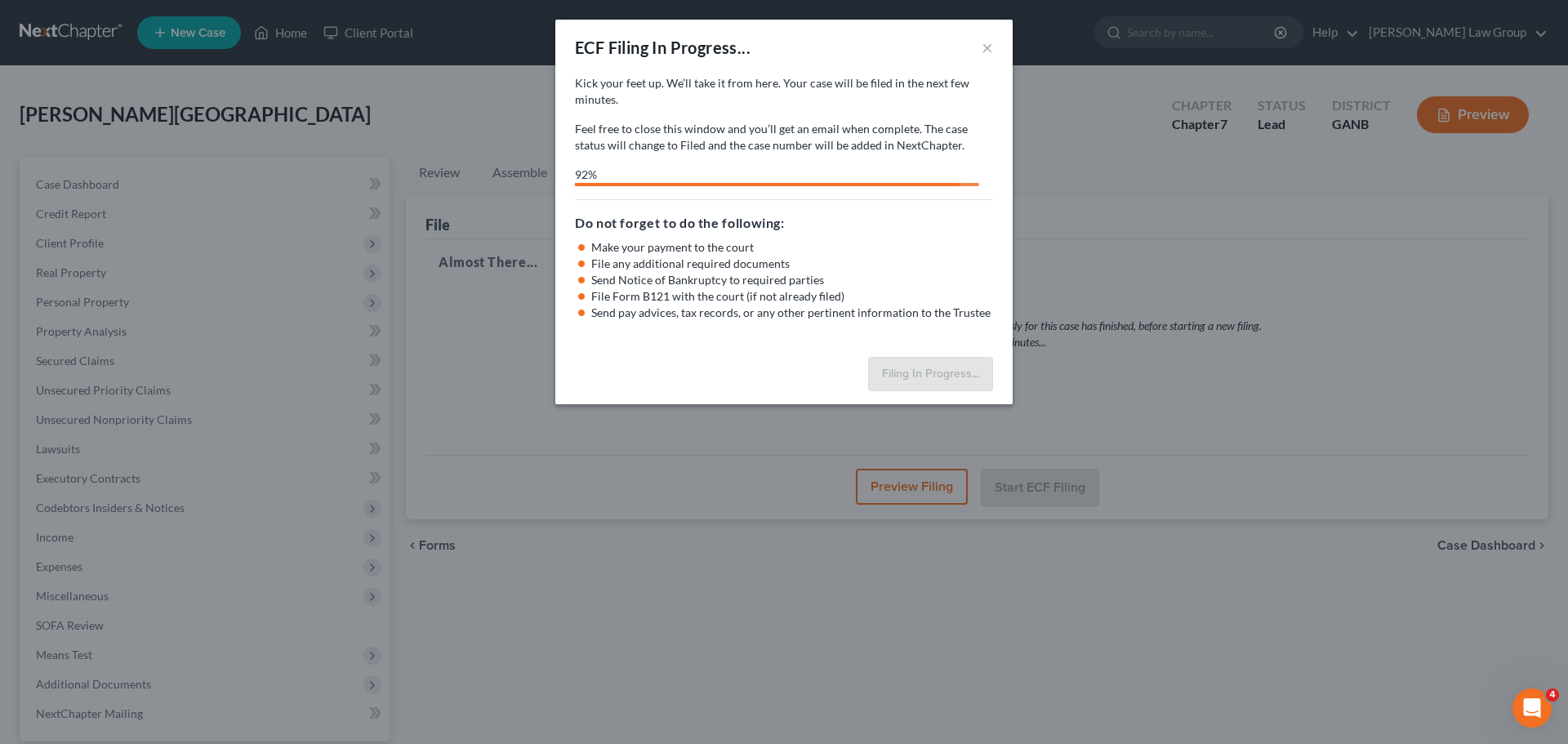
select select "0"
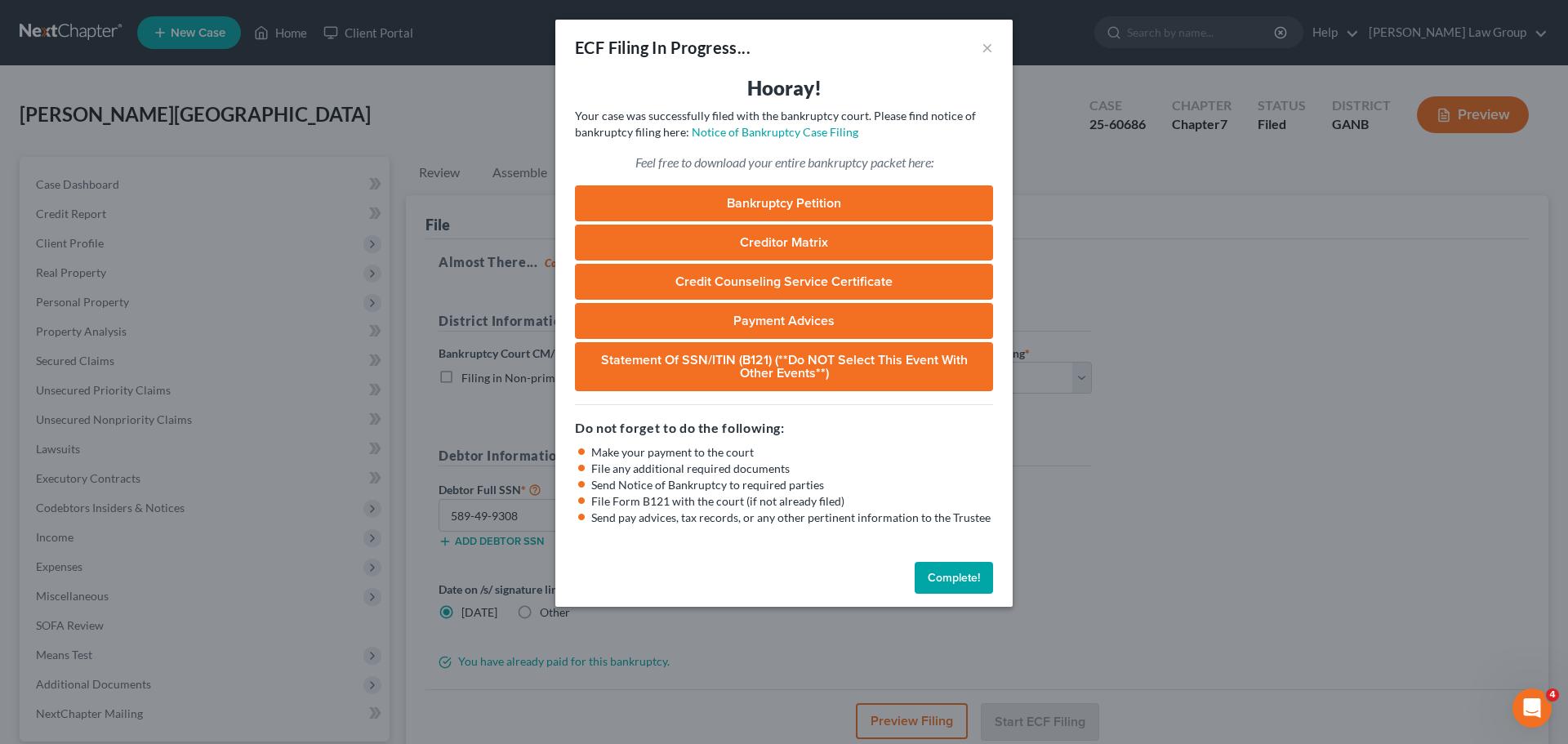
drag, startPoint x: 950, startPoint y: 569, endPoint x: 983, endPoint y: 556, distance: 35.5
click at [950, 569] on button "Complete!" at bounding box center [953, 578] width 78 height 33
